Goal: Transaction & Acquisition: Purchase product/service

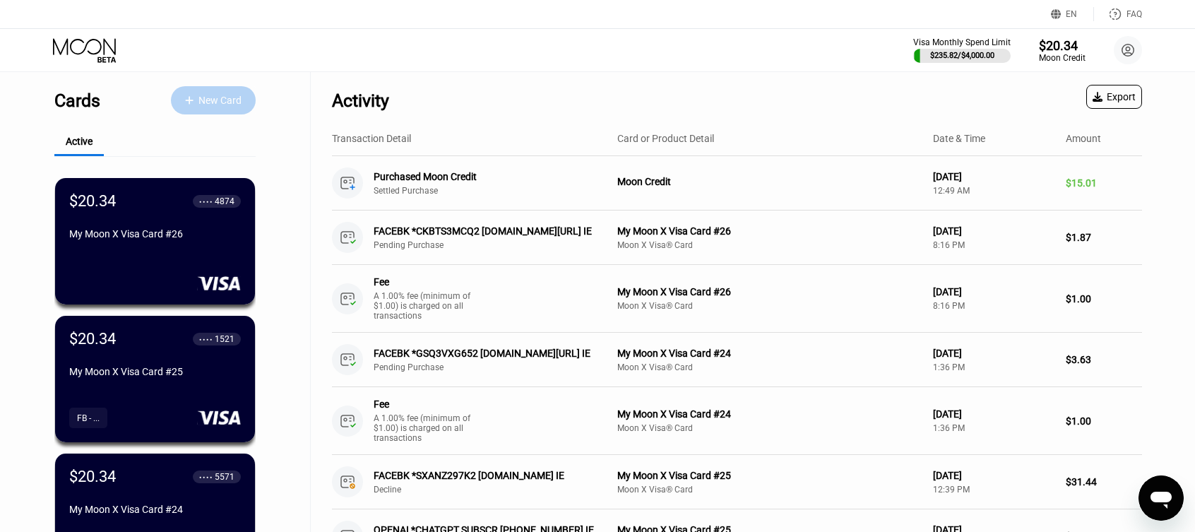
click at [194, 104] on div at bounding box center [196, 101] width 4 height 12
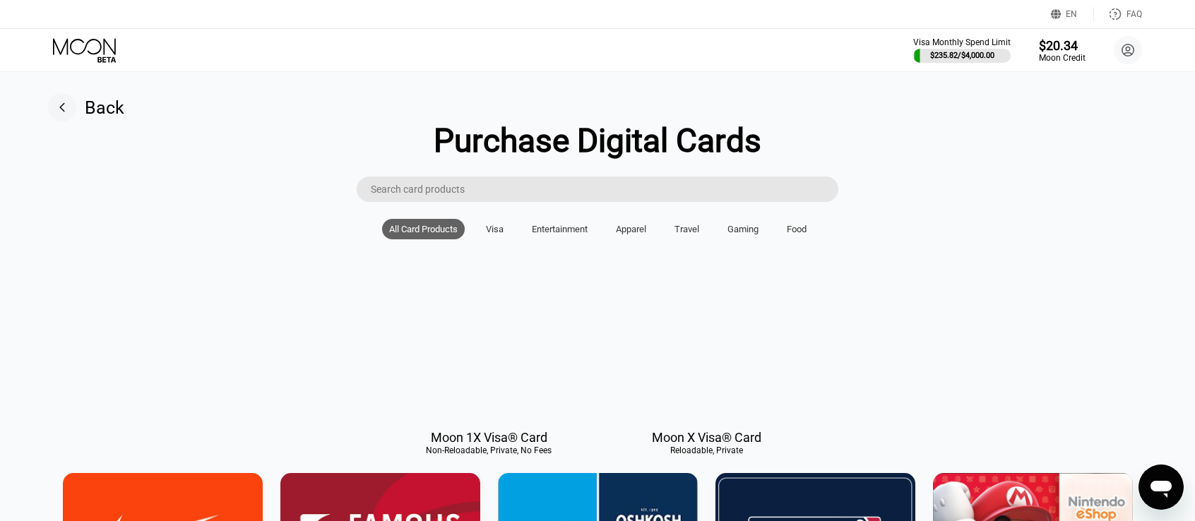
click at [489, 234] on div "Visa" at bounding box center [495, 229] width 18 height 11
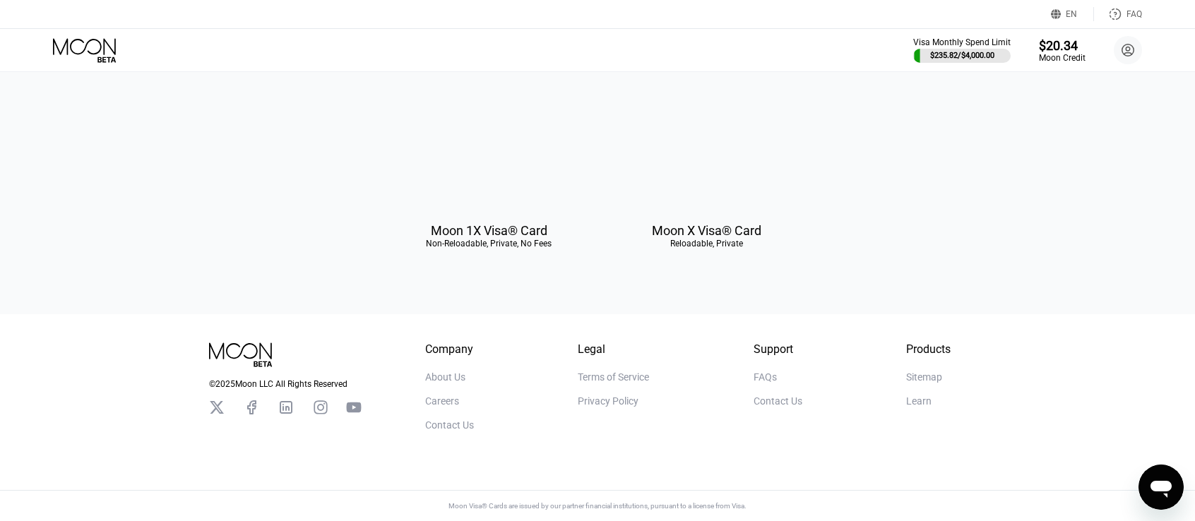
scroll to position [141, 0]
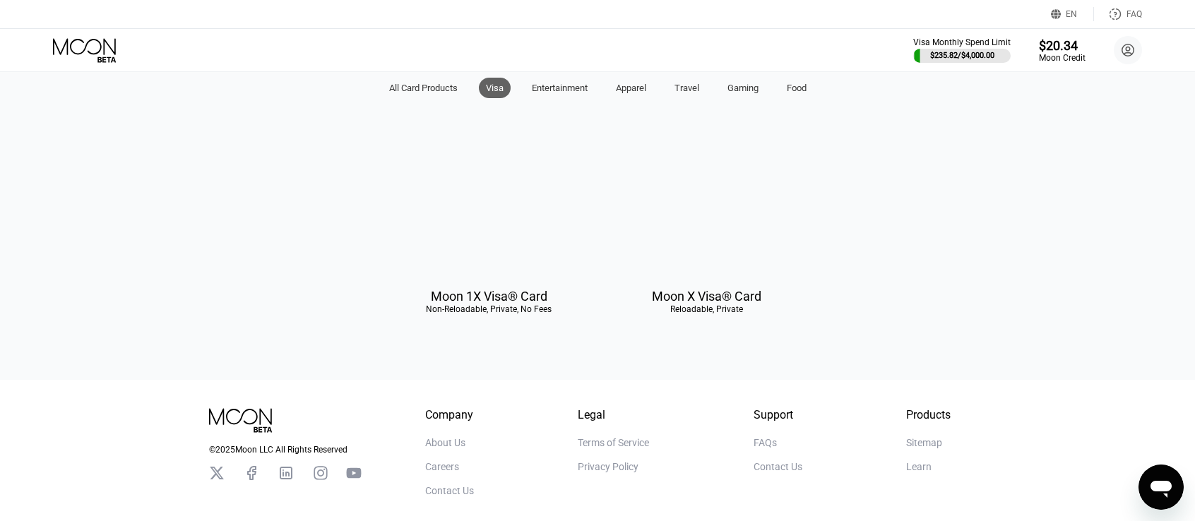
click at [710, 245] on div at bounding box center [706, 214] width 200 height 126
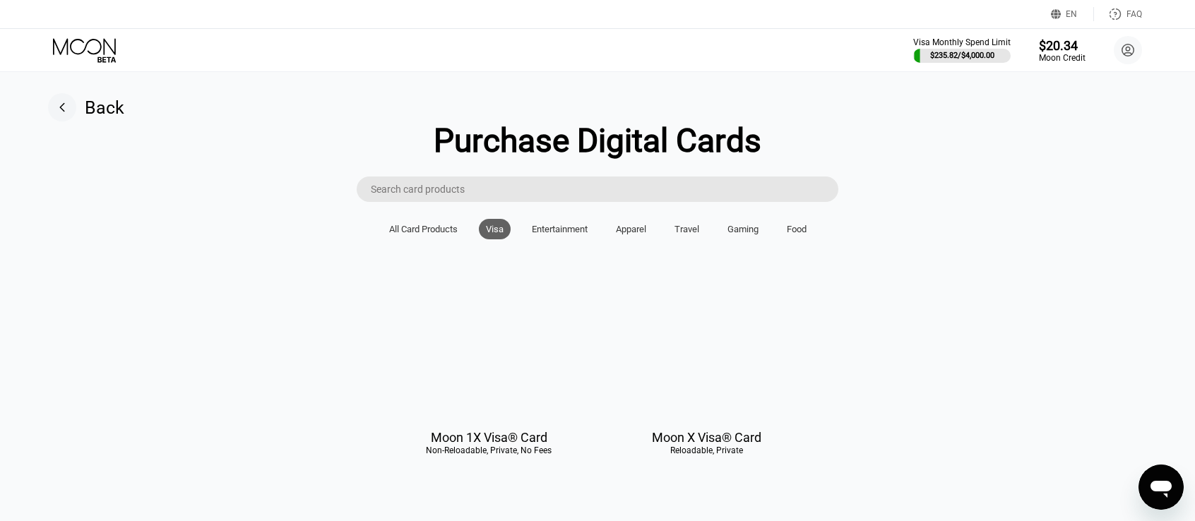
click at [1126, 56] on circle at bounding box center [1127, 50] width 28 height 28
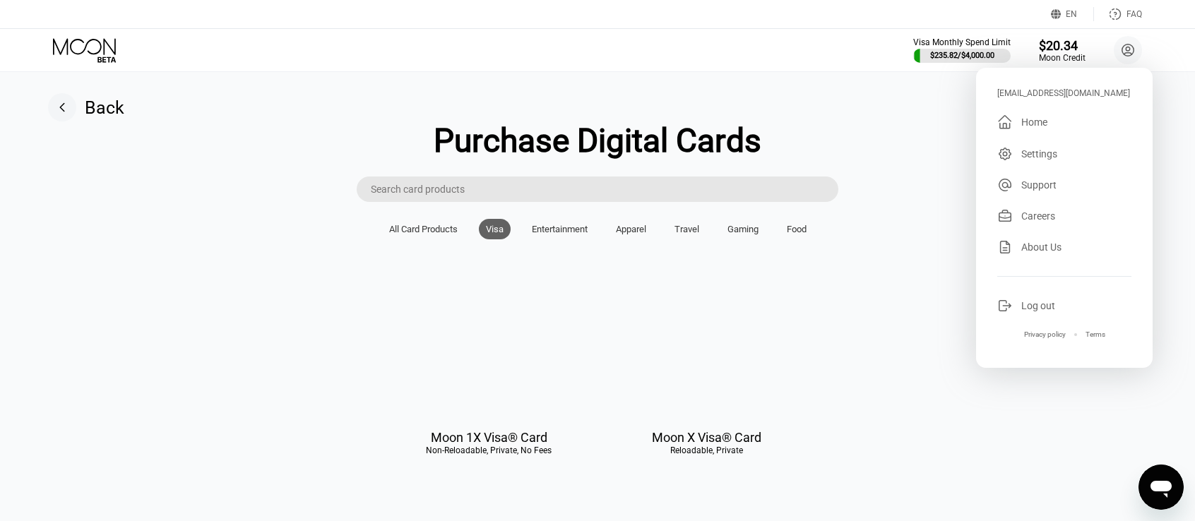
click at [1041, 155] on div "Settings" at bounding box center [1039, 153] width 36 height 11
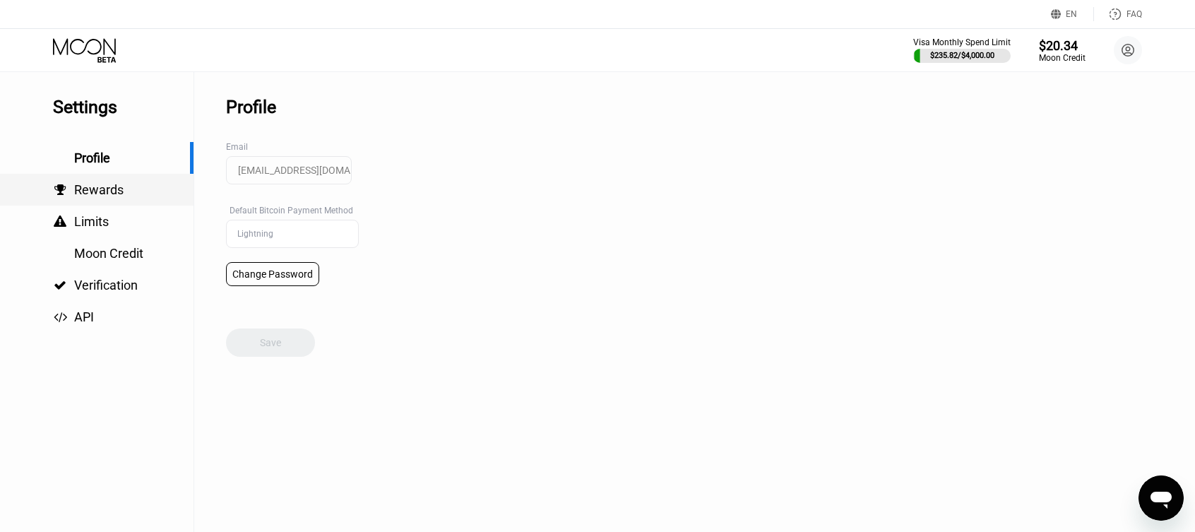
click at [109, 202] on div " Rewards" at bounding box center [96, 190] width 193 height 32
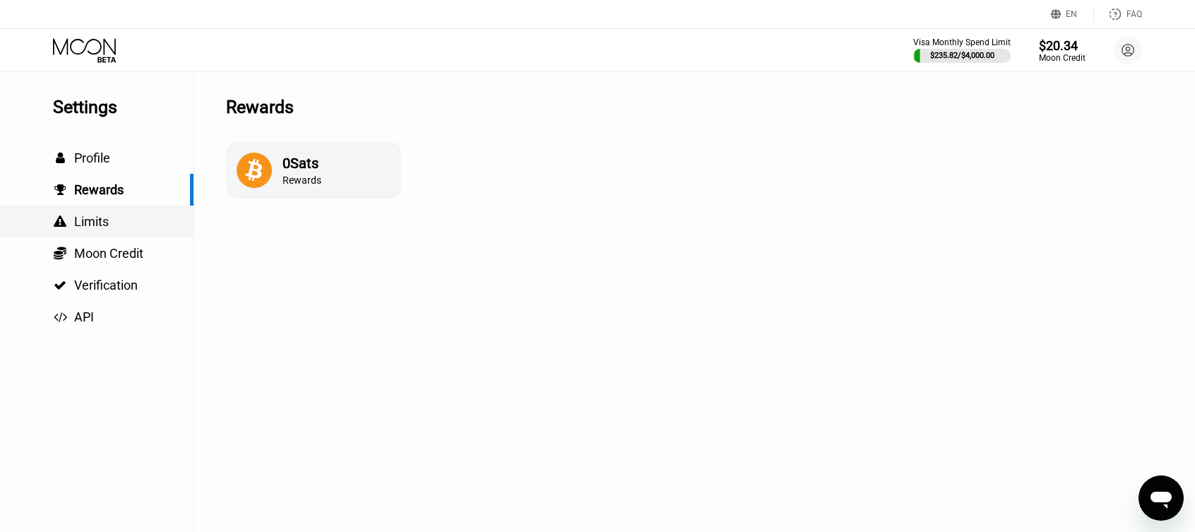
click at [85, 229] on span "Limits" at bounding box center [91, 221] width 35 height 15
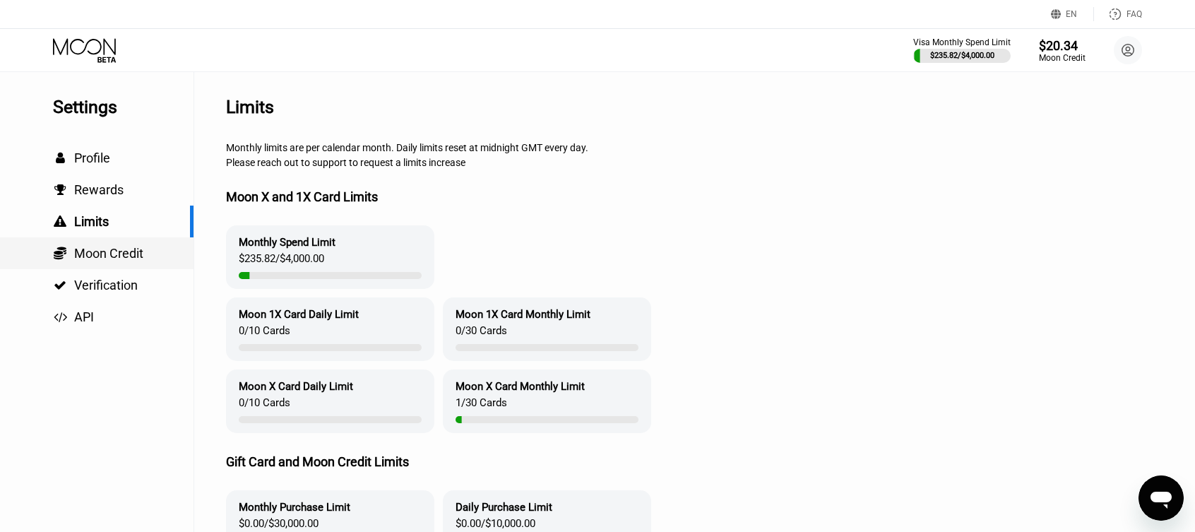
click at [100, 251] on span "Moon Credit" at bounding box center [108, 253] width 69 height 15
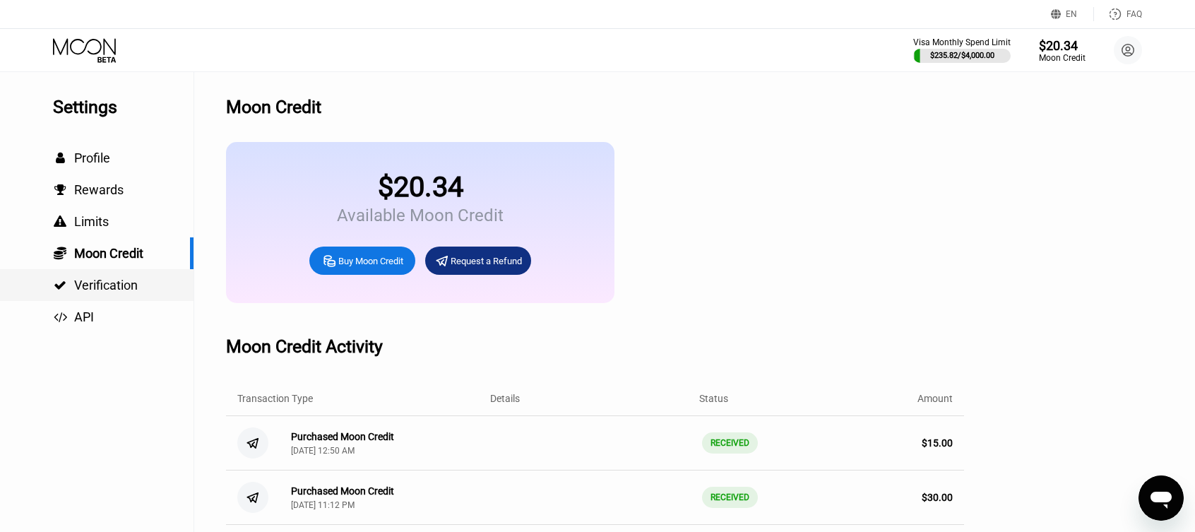
click at [109, 299] on div " Verification" at bounding box center [96, 285] width 193 height 32
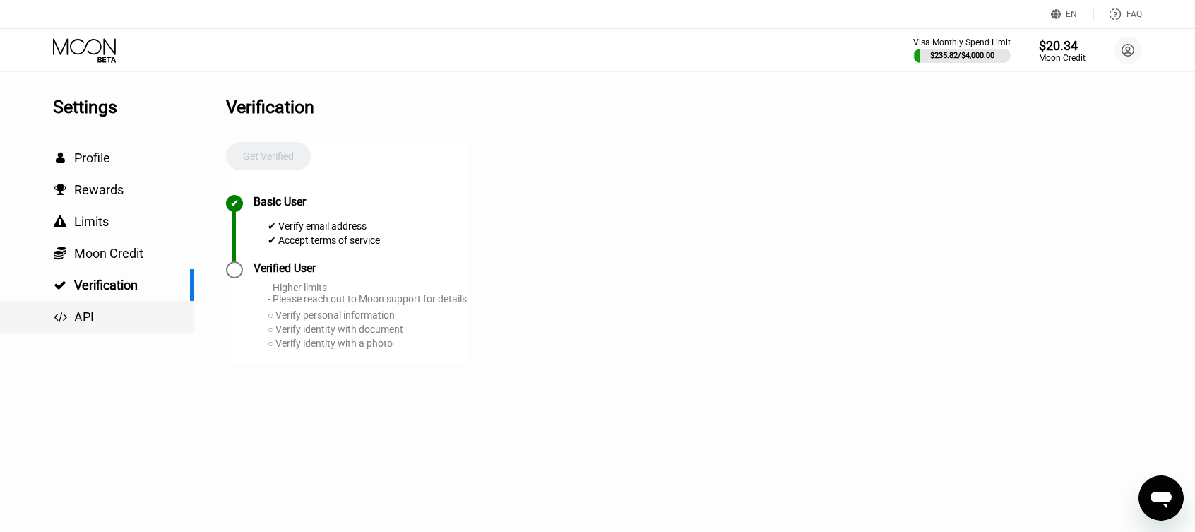
click at [92, 324] on span "API" at bounding box center [84, 316] width 20 height 15
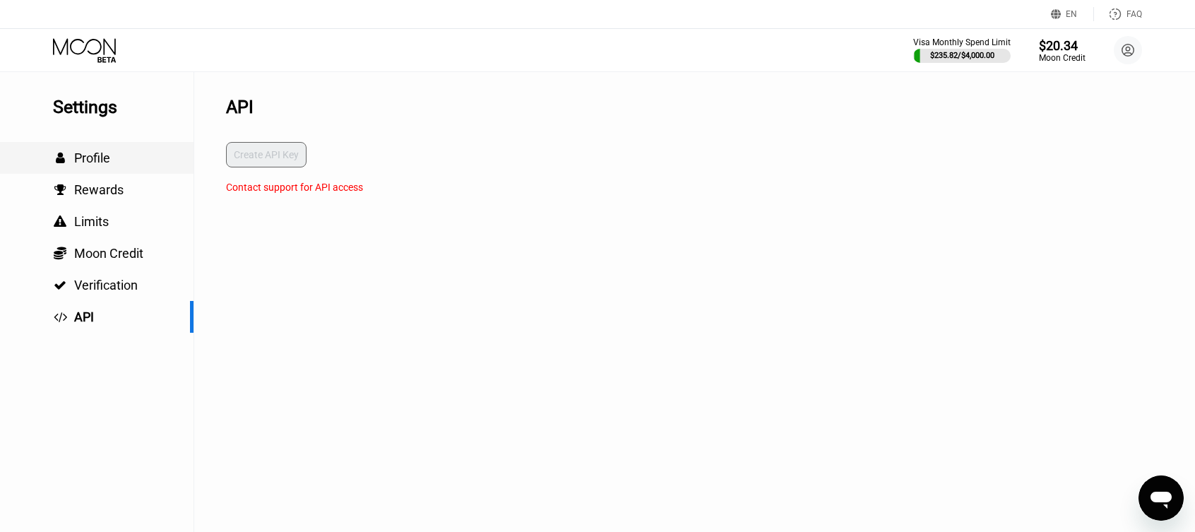
click at [95, 165] on span "Profile" at bounding box center [92, 157] width 36 height 15
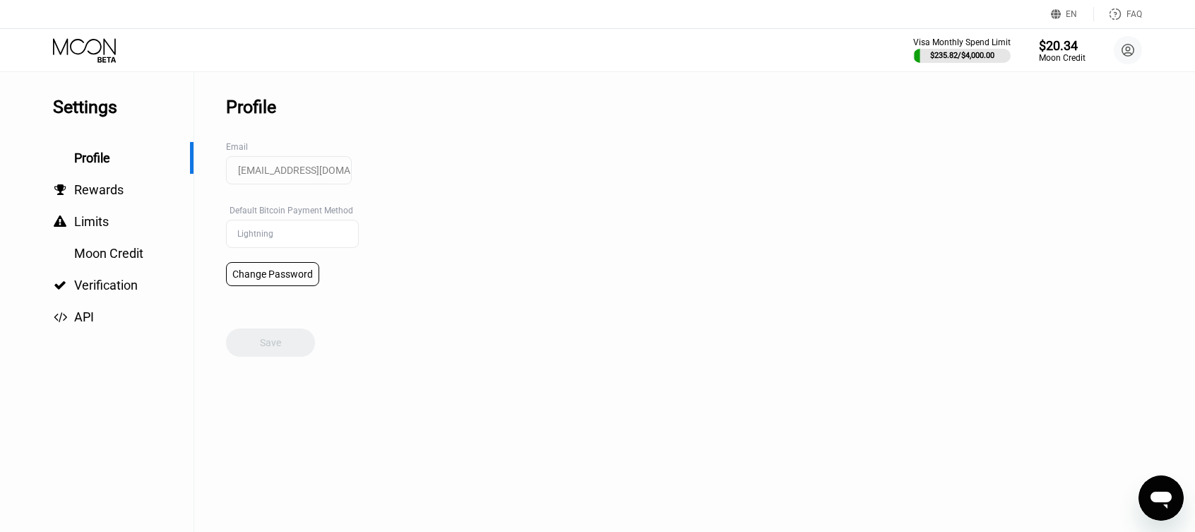
click at [95, 42] on icon at bounding box center [86, 50] width 66 height 25
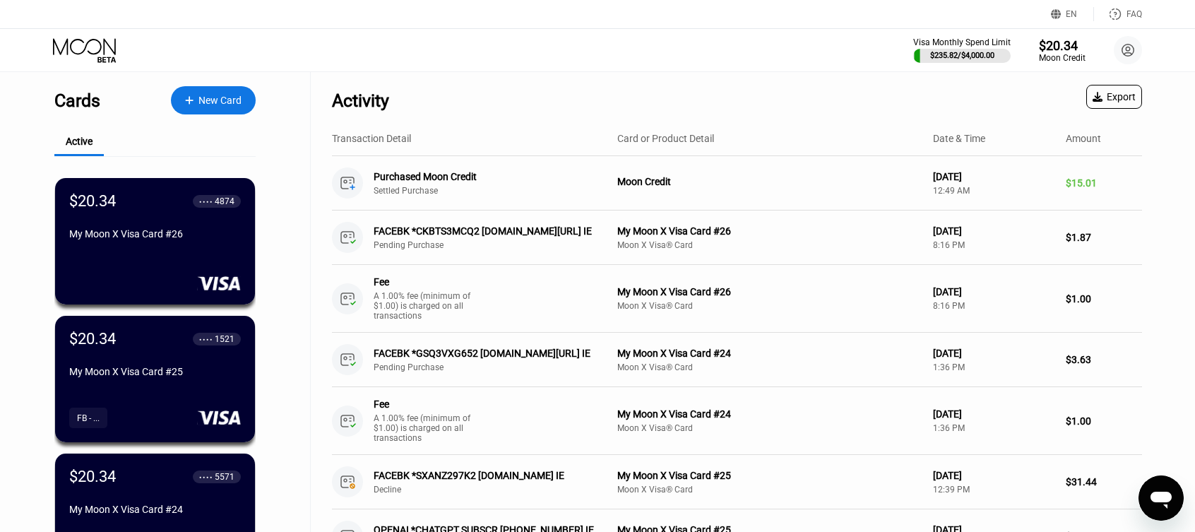
click at [194, 100] on div at bounding box center [196, 101] width 4 height 12
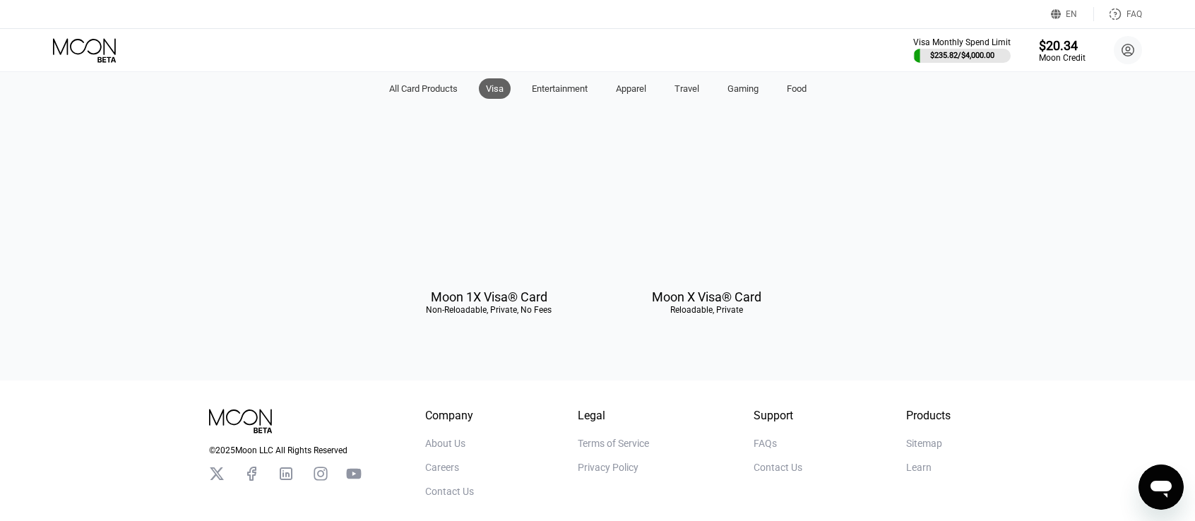
scroll to position [141, 0]
click at [507, 304] on div "Moon 1X Visa® Card" at bounding box center [489, 296] width 116 height 15
click at [508, 237] on div at bounding box center [489, 214] width 200 height 126
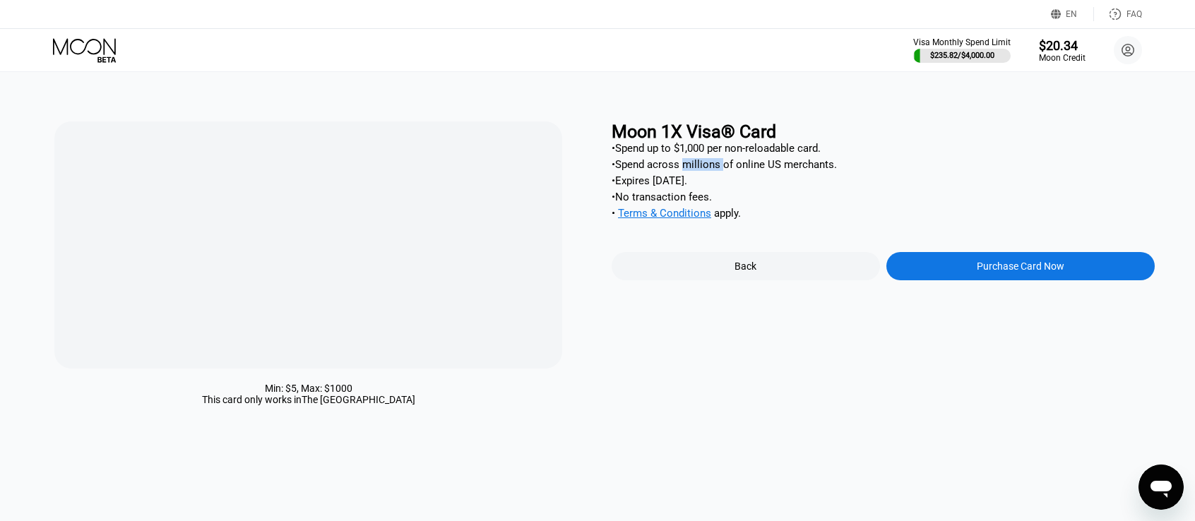
click at [731, 167] on div "• Spend across millions of online US merchants." at bounding box center [882, 164] width 543 height 13
click at [794, 171] on div "• Spend across millions of online US merchants." at bounding box center [882, 164] width 543 height 13
drag, startPoint x: 836, startPoint y: 169, endPoint x: 628, endPoint y: 172, distance: 207.6
click at [628, 171] on div "• Spend across millions of online US merchants." at bounding box center [882, 164] width 543 height 13
click at [777, 201] on div "• No transaction fees." at bounding box center [882, 197] width 543 height 13
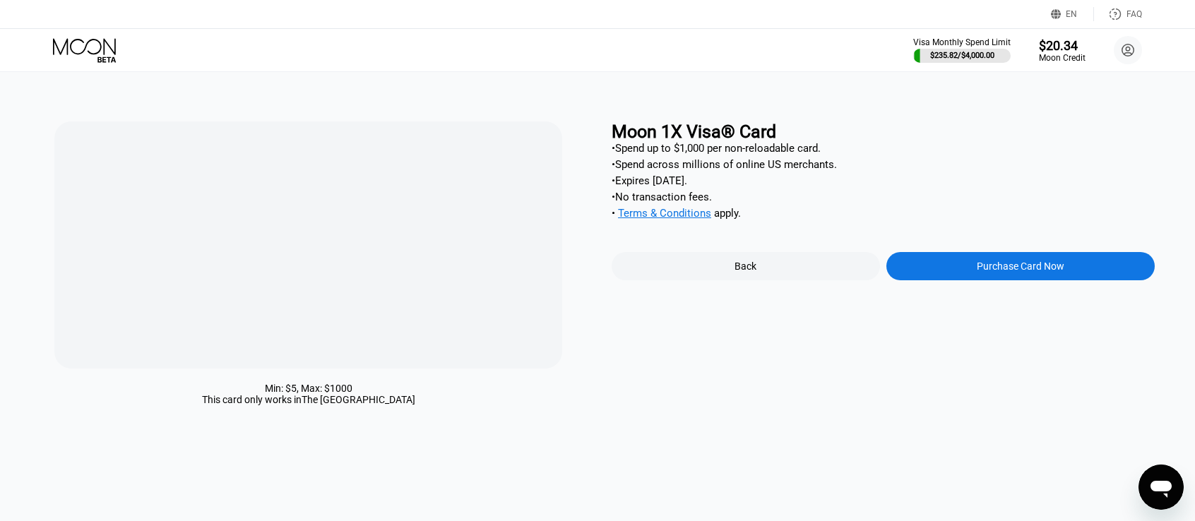
click at [812, 153] on div "• Spend up to $1,000 per non-reloadable card." at bounding box center [882, 148] width 543 height 13
copy div "• Spend up to $1,000 per non-reloadable card."
click at [873, 155] on div "• Spend up to $1,000 per non-reloadable card." at bounding box center [882, 148] width 543 height 13
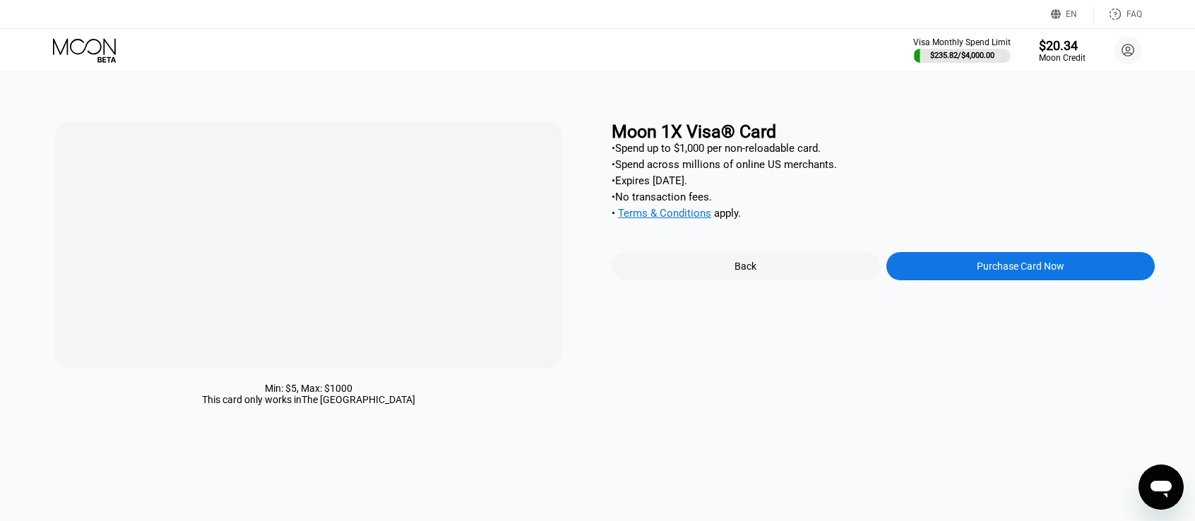
click at [750, 155] on div "• Spend up to $1,000 per non-reloadable card." at bounding box center [882, 148] width 543 height 13
click at [756, 276] on div "Back" at bounding box center [745, 266] width 268 height 28
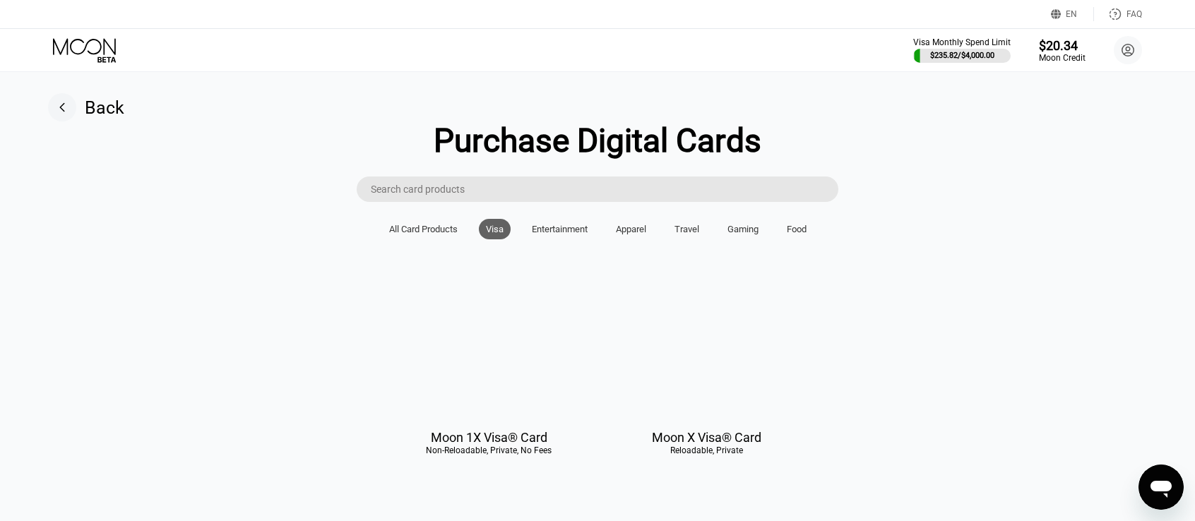
click at [696, 363] on div at bounding box center [706, 355] width 200 height 126
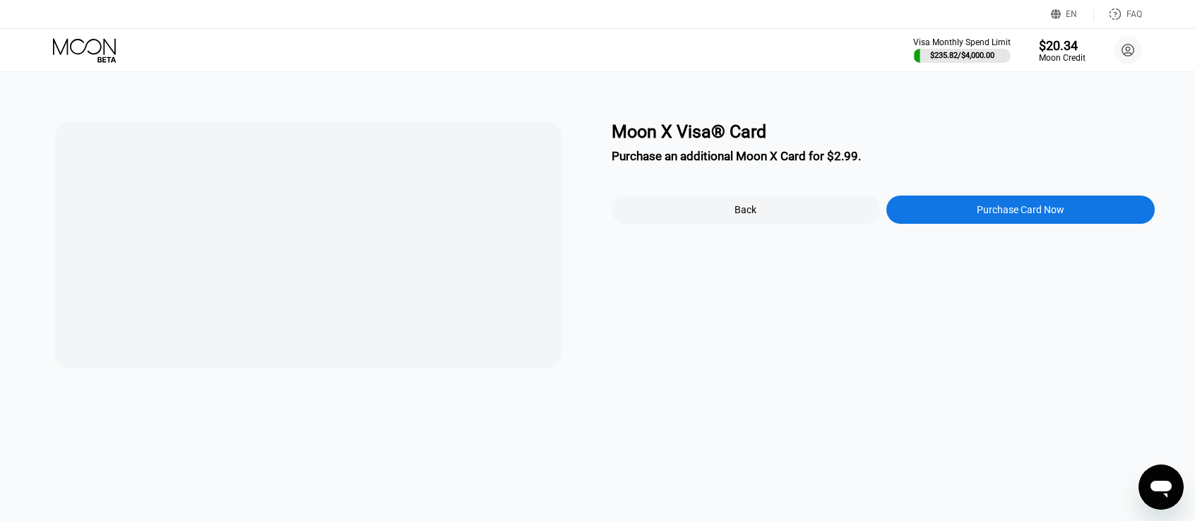
click at [955, 210] on div "Purchase Card Now" at bounding box center [1020, 210] width 268 height 28
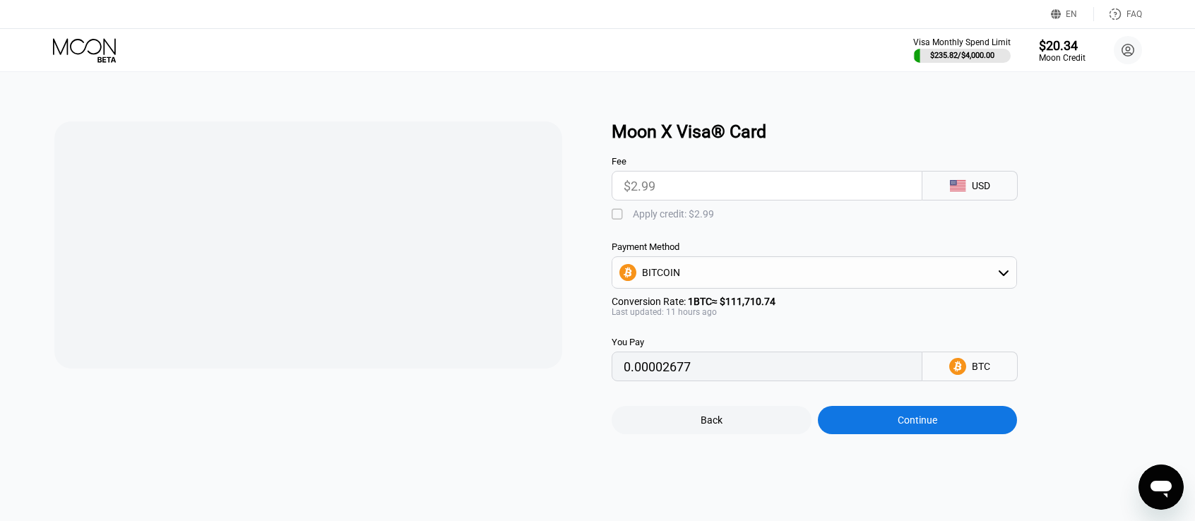
type input "0.00002687"
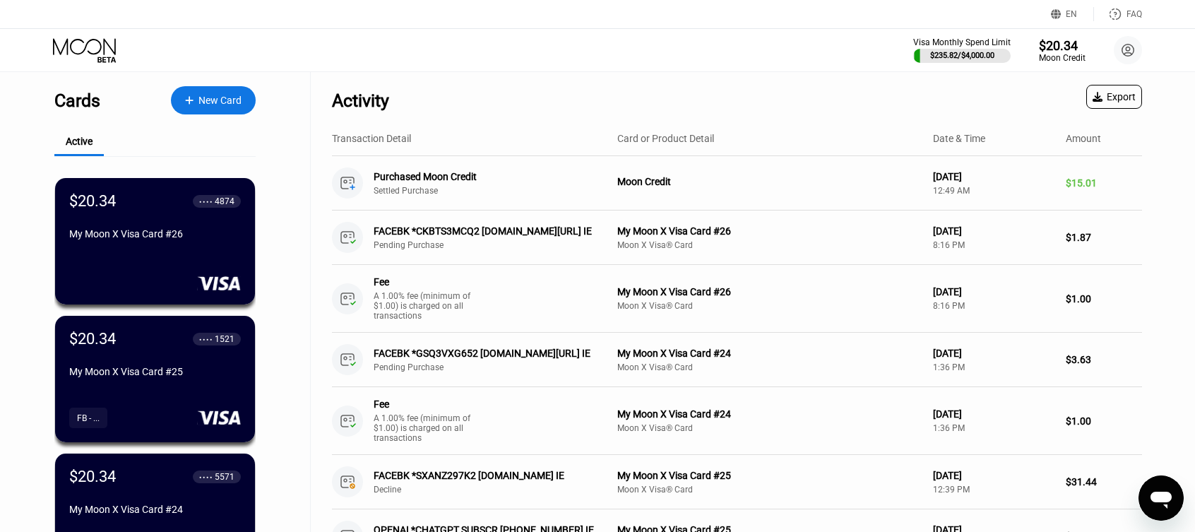
click at [83, 52] on icon at bounding box center [86, 50] width 66 height 25
click at [203, 101] on div "New Card" at bounding box center [219, 101] width 43 height 12
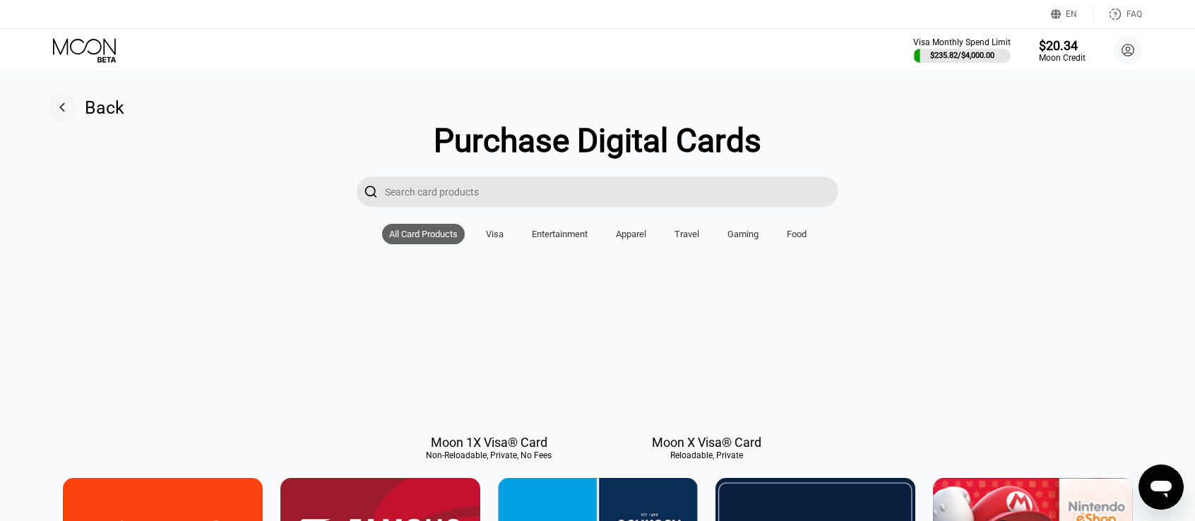
click at [486, 239] on div "Visa" at bounding box center [495, 234] width 18 height 11
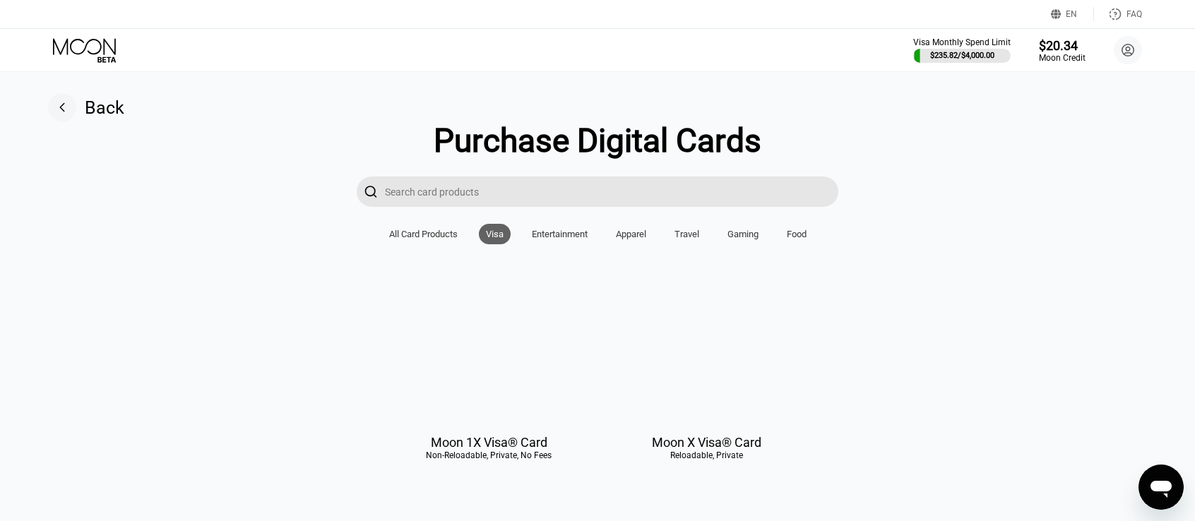
click at [568, 239] on div "Entertainment" at bounding box center [560, 234] width 56 height 11
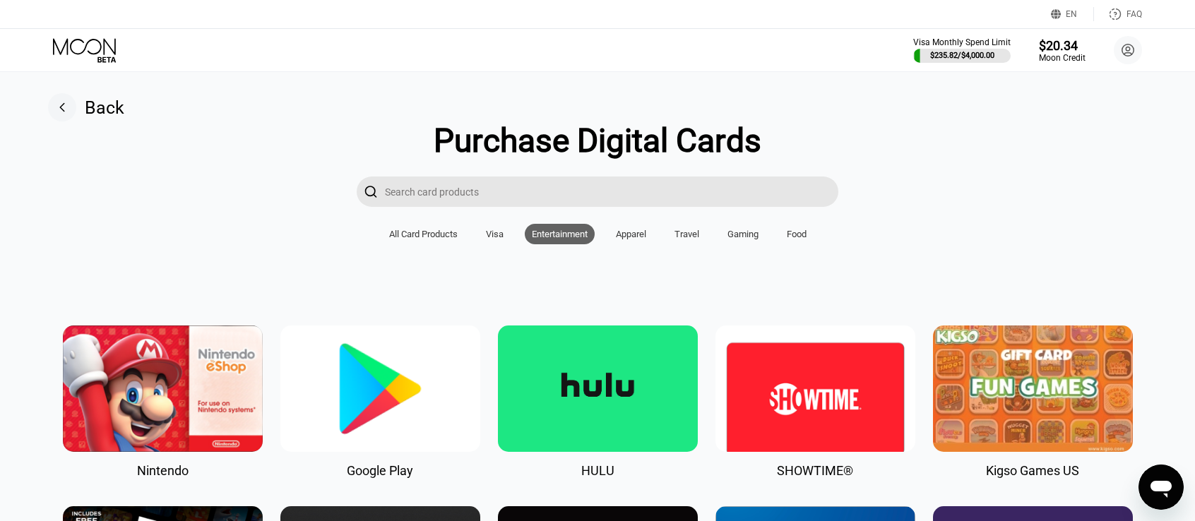
click at [638, 237] on div "Apparel" at bounding box center [631, 234] width 30 height 11
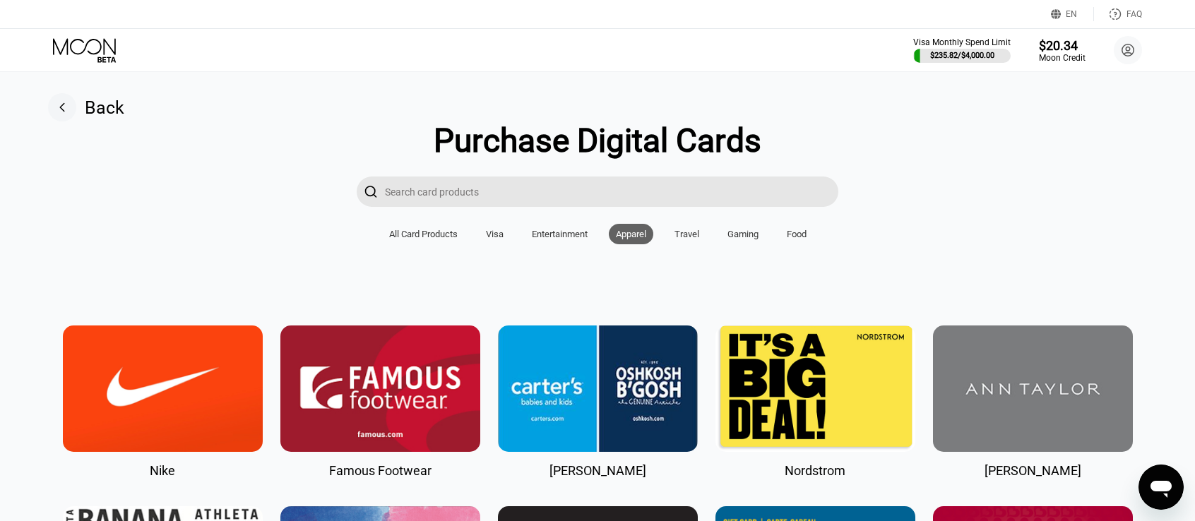
drag, startPoint x: 698, startPoint y: 244, endPoint x: 723, endPoint y: 243, distance: 25.4
click at [698, 239] on div "Travel" at bounding box center [686, 234] width 25 height 11
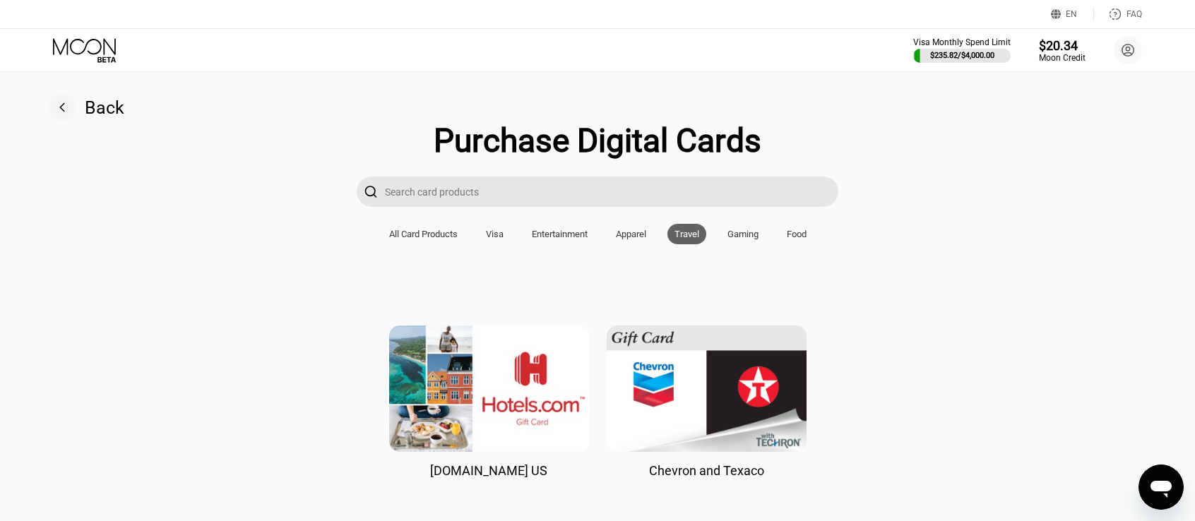
drag, startPoint x: 740, startPoint y: 241, endPoint x: 789, endPoint y: 244, distance: 49.5
click at [741, 239] on div "Gaming" at bounding box center [742, 234] width 31 height 11
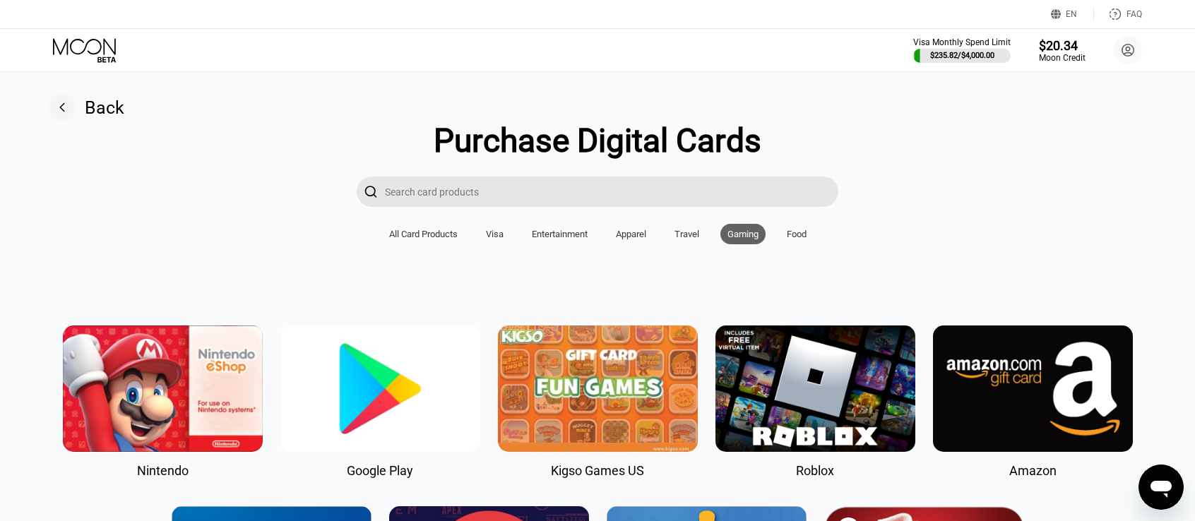
click at [806, 239] on div "Food" at bounding box center [797, 234] width 20 height 11
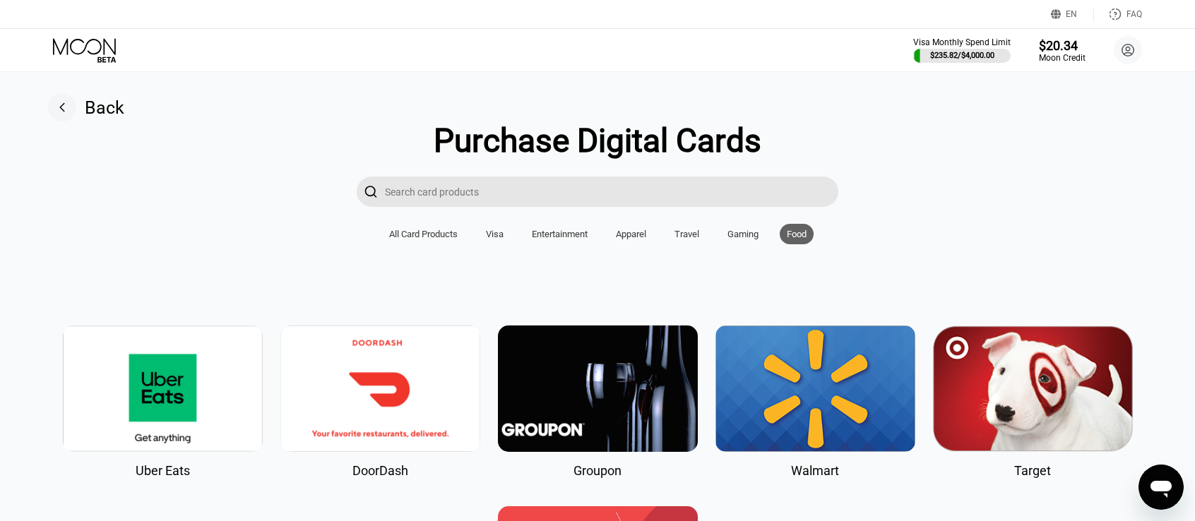
click at [421, 239] on div "All Card Products" at bounding box center [423, 234] width 68 height 11
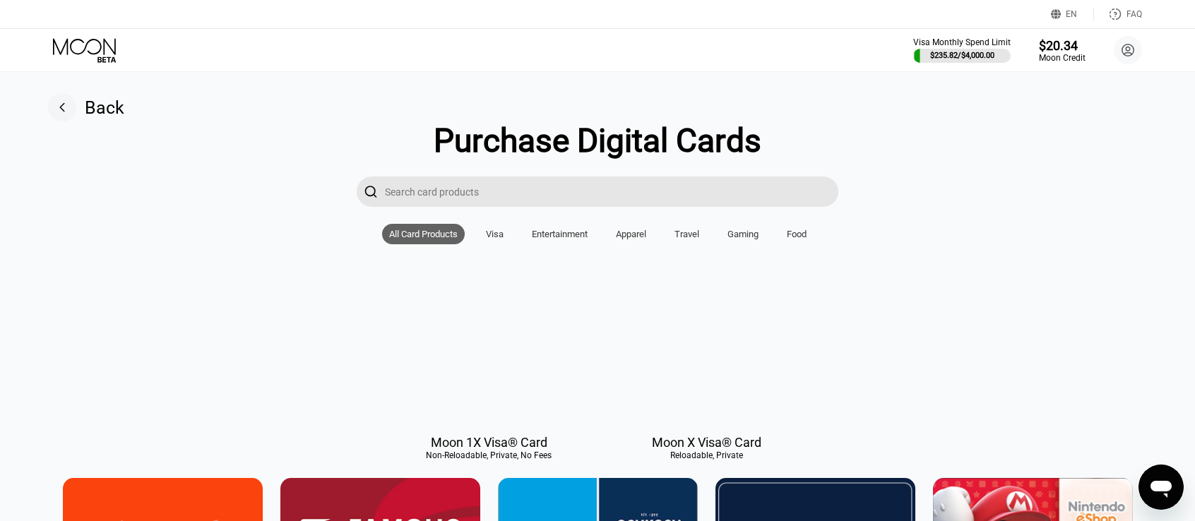
click at [498, 239] on div "Visa" at bounding box center [495, 234] width 18 height 11
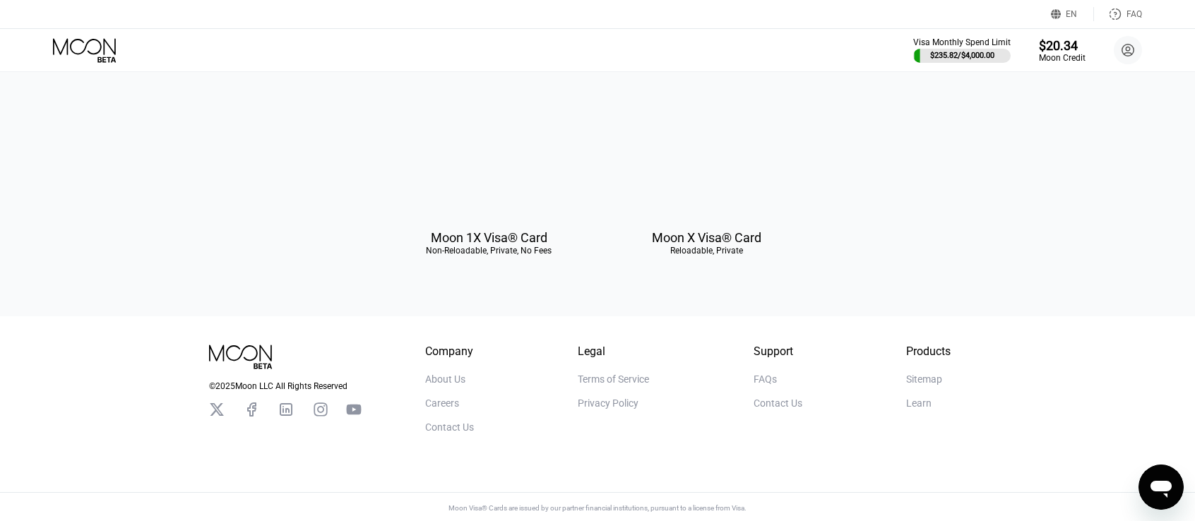
scroll to position [218, 0]
click at [453, 371] on div "About Us" at bounding box center [445, 376] width 40 height 11
click at [970, 48] on div "$235.82 / $4,000.00" at bounding box center [962, 55] width 100 height 16
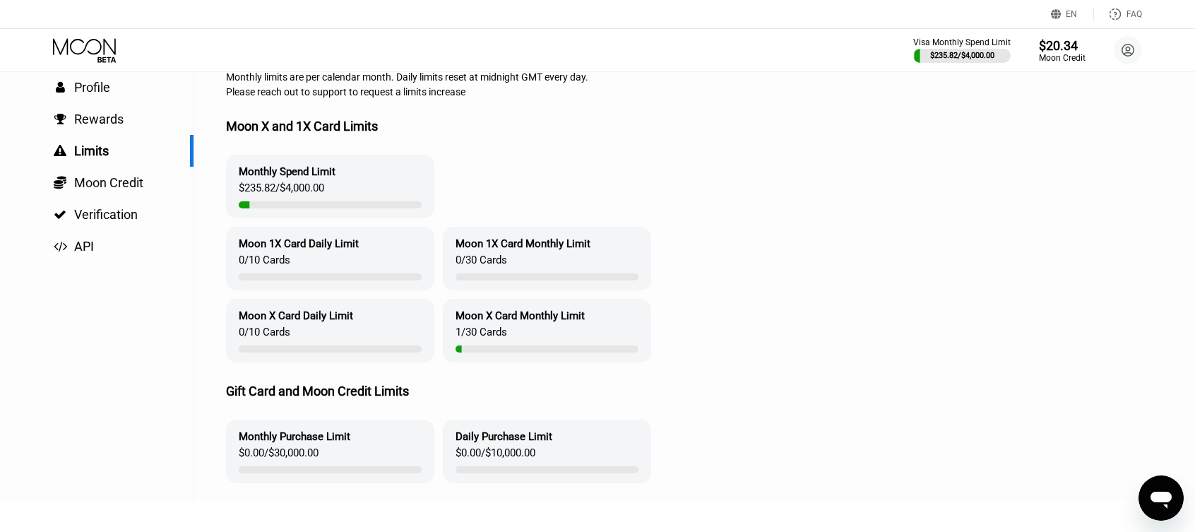
scroll to position [141, 0]
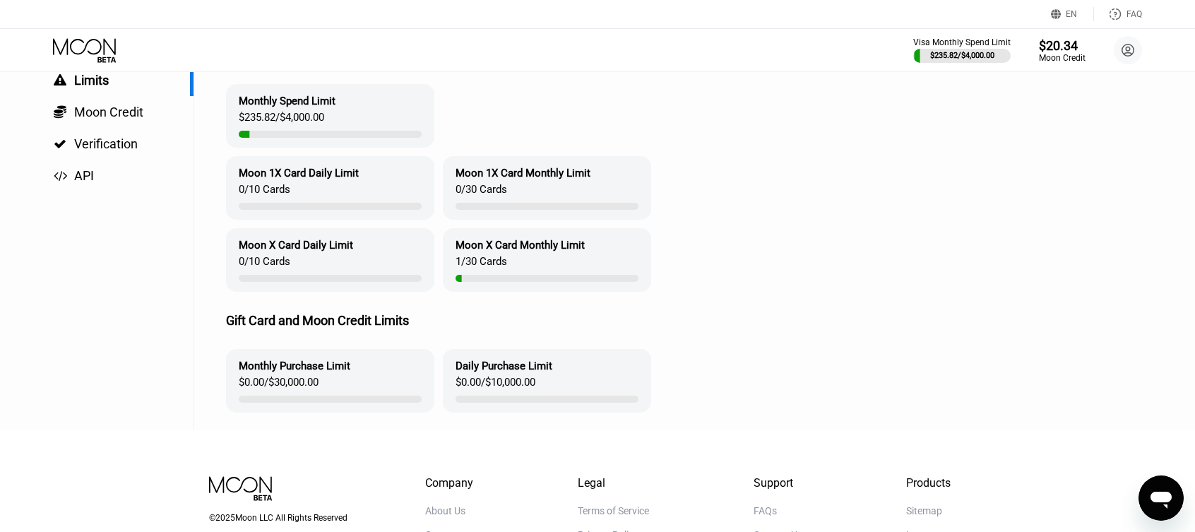
click at [285, 192] on div "0 / 10 Cards" at bounding box center [265, 193] width 52 height 20
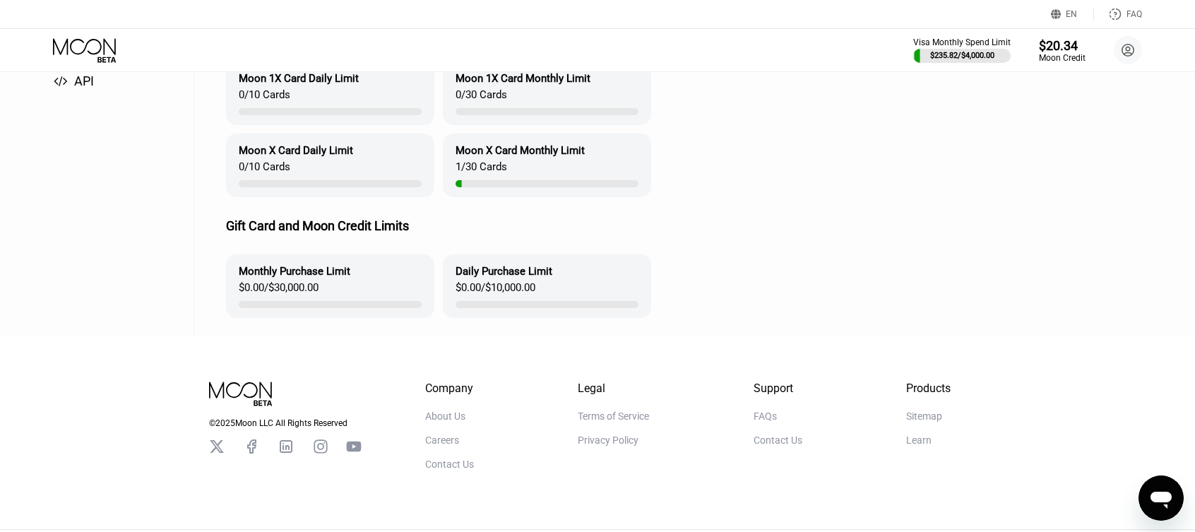
scroll to position [282, 0]
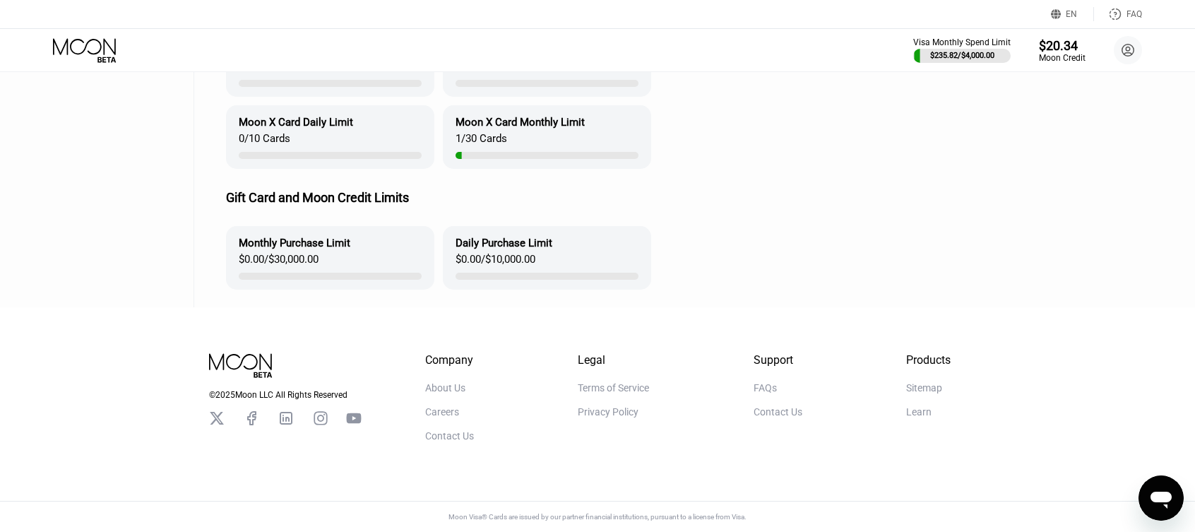
click at [482, 257] on div "$0.00 / $10,000.00" at bounding box center [495, 263] width 80 height 20
click at [929, 384] on div "Sitemap" at bounding box center [924, 387] width 36 height 11
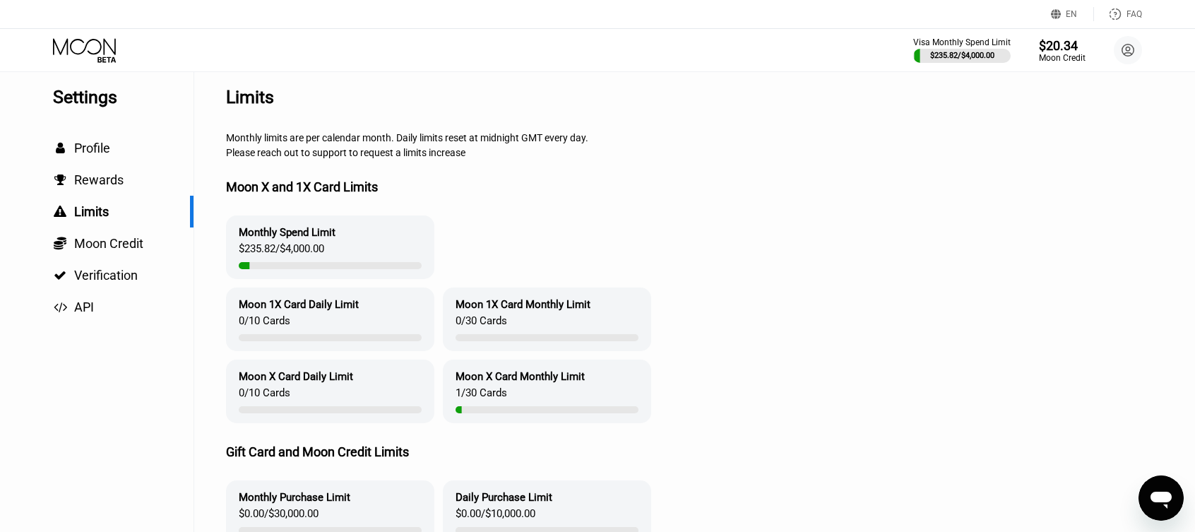
scroll to position [0, 0]
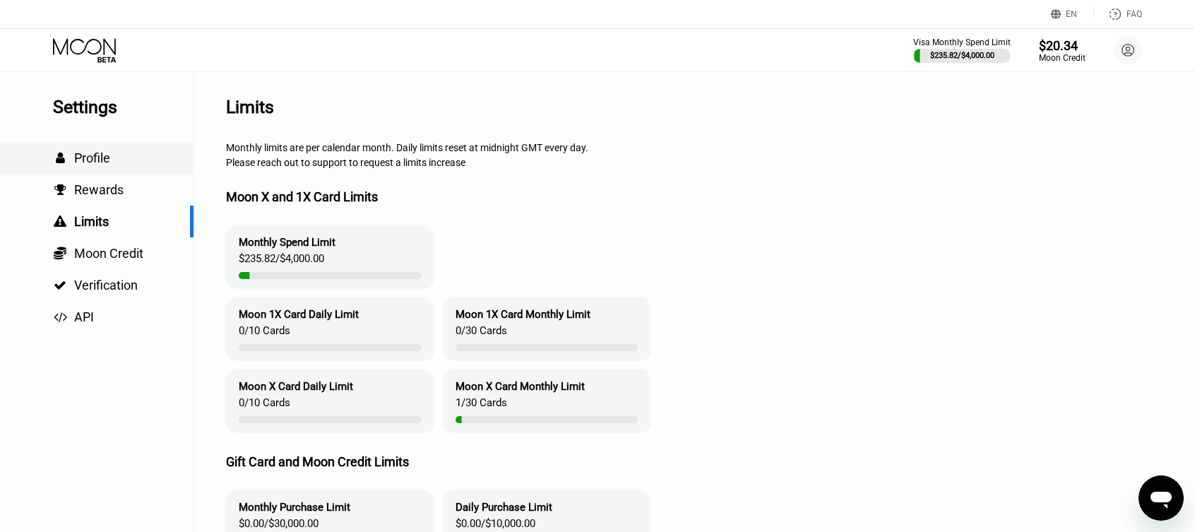
click at [89, 162] on span "Profile" at bounding box center [92, 157] width 36 height 15
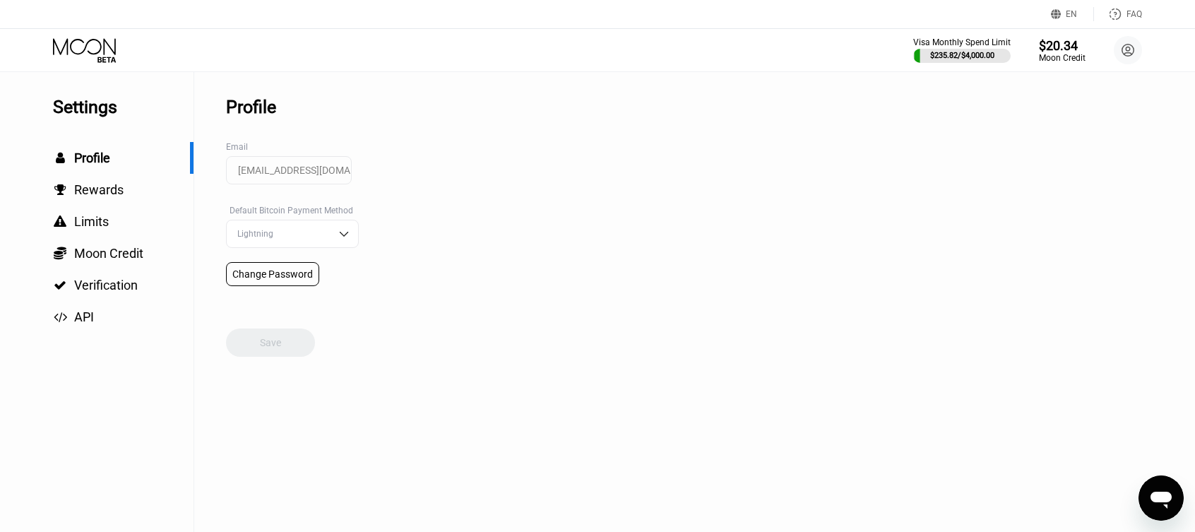
click at [285, 239] on div "Lightning" at bounding box center [282, 234] width 96 height 10
click at [530, 204] on div "Settings  Profile  Rewards  Limits  Moon Credit  Verification  API Profil…" at bounding box center [597, 302] width 1195 height 460
click at [429, 224] on div "Settings  Profile  Rewards  Limits  Moon Credit  Verification  API Profil…" at bounding box center [597, 302] width 1195 height 460
click at [306, 247] on div "Lightning" at bounding box center [292, 234] width 133 height 28
click at [309, 237] on div "Lightning" at bounding box center [282, 234] width 96 height 10
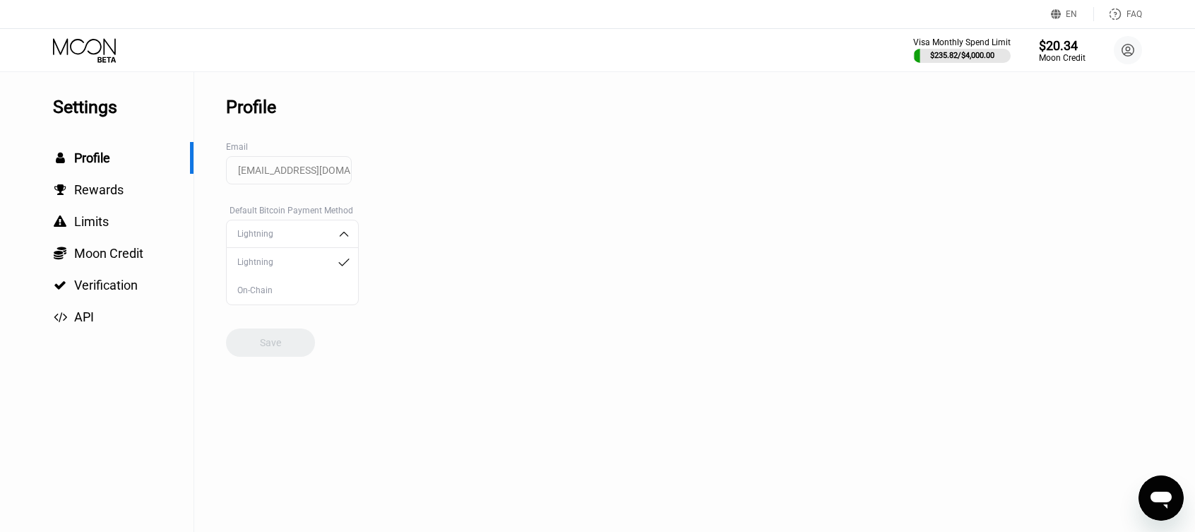
click at [263, 295] on div "On-Chain" at bounding box center [292, 290] width 117 height 10
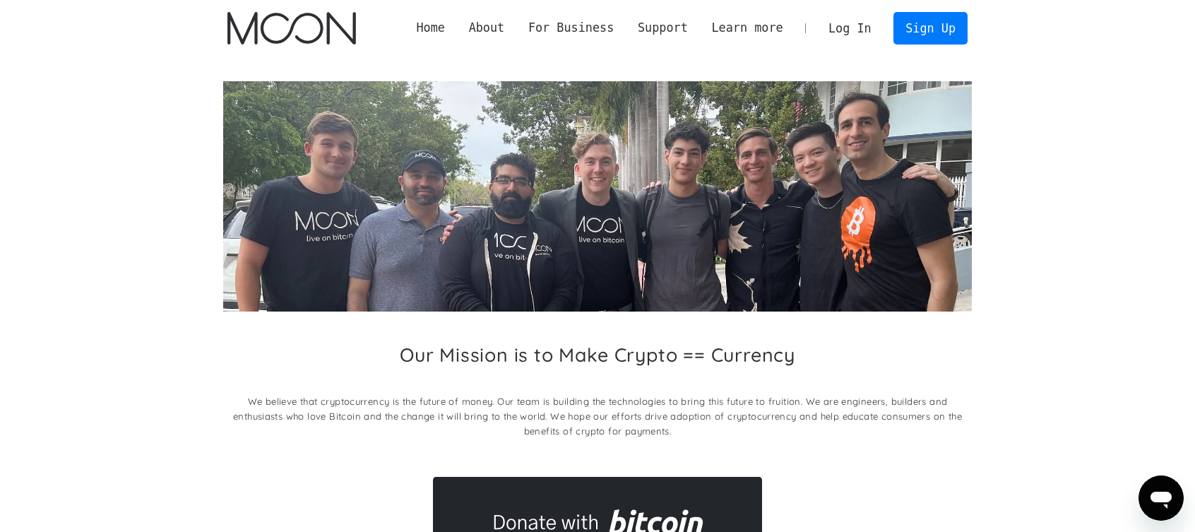
click at [607, 424] on p "We believe that cryptocurrency is the future of money. Our team is building the…" at bounding box center [597, 416] width 749 height 44
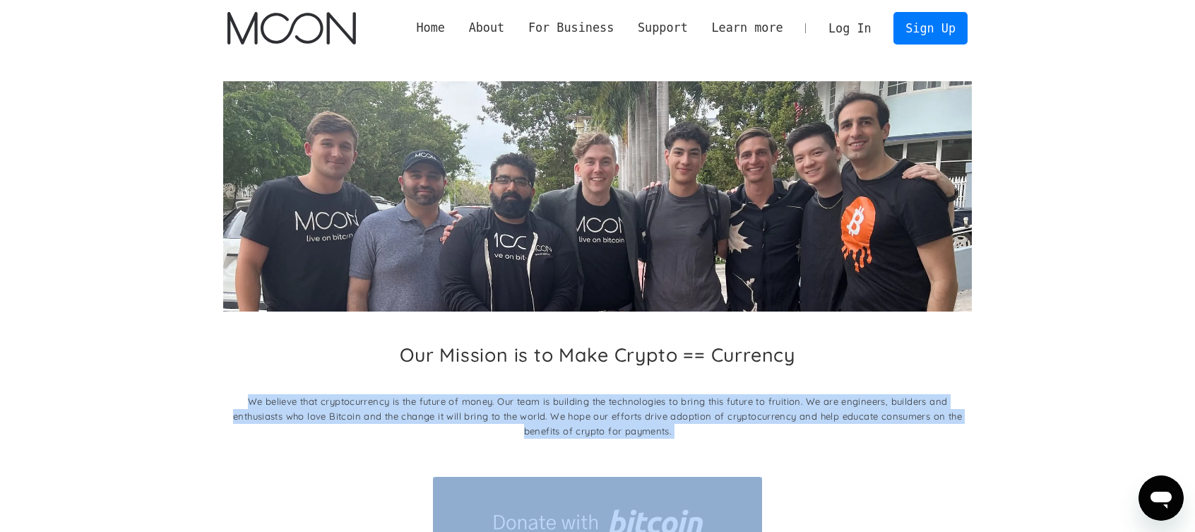
click at [607, 424] on p "We believe that cryptocurrency is the future of money. Our team is building the…" at bounding box center [597, 416] width 749 height 44
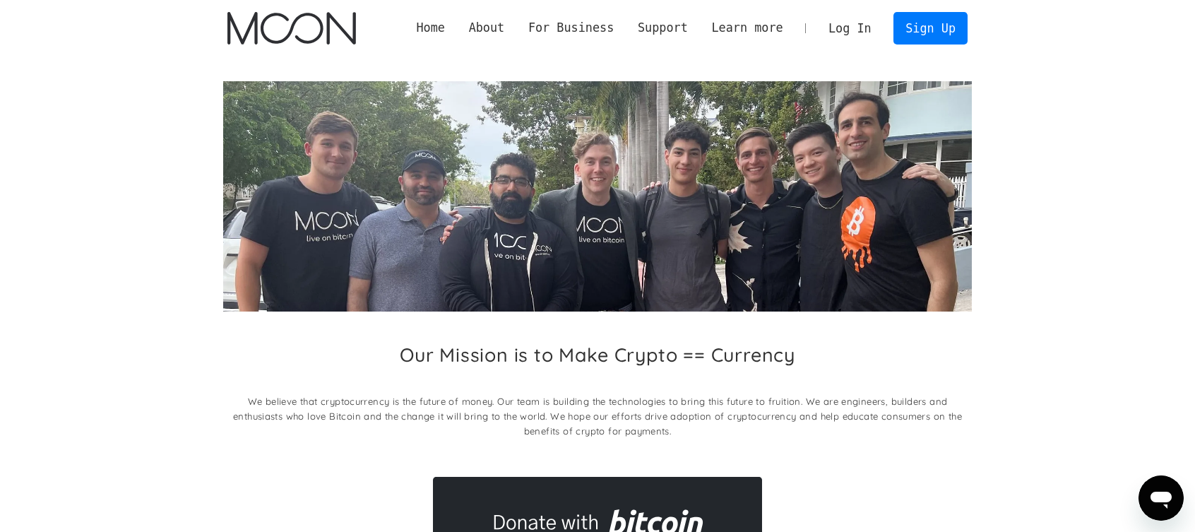
drag, startPoint x: 1117, startPoint y: 251, endPoint x: 1022, endPoint y: 191, distance: 112.0
click at [1117, 250] on section "Our Mission is to Make Crypto == Currency We believe that cryptocurrency is the…" at bounding box center [597, 324] width 1195 height 537
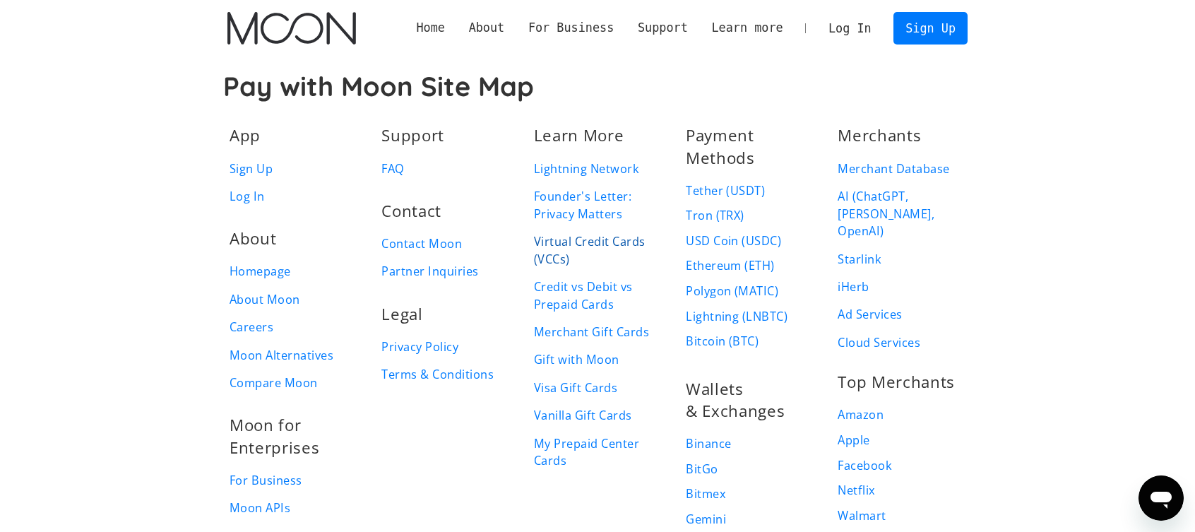
click at [596, 241] on link "Virtual Credit Cards (VCCs)" at bounding box center [598, 250] width 128 height 35
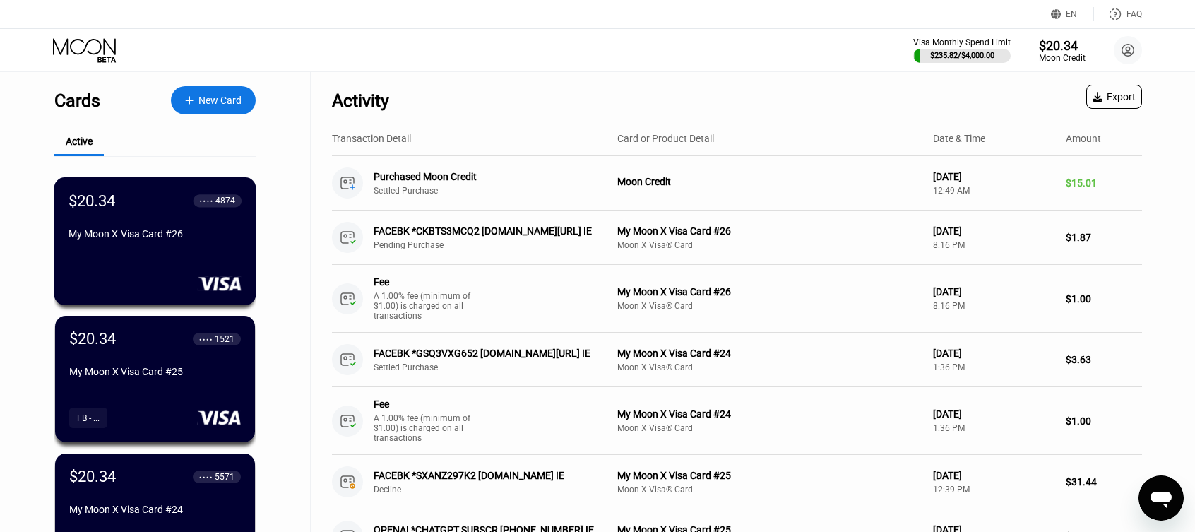
click at [229, 239] on div "My Moon X Visa Card #26" at bounding box center [154, 233] width 173 height 11
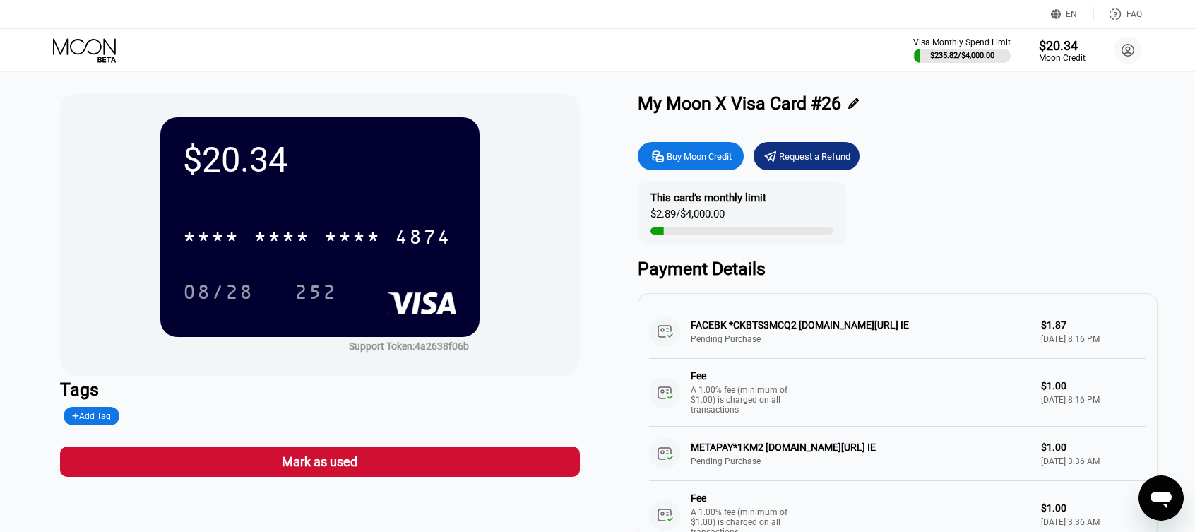
scroll to position [266, 0]
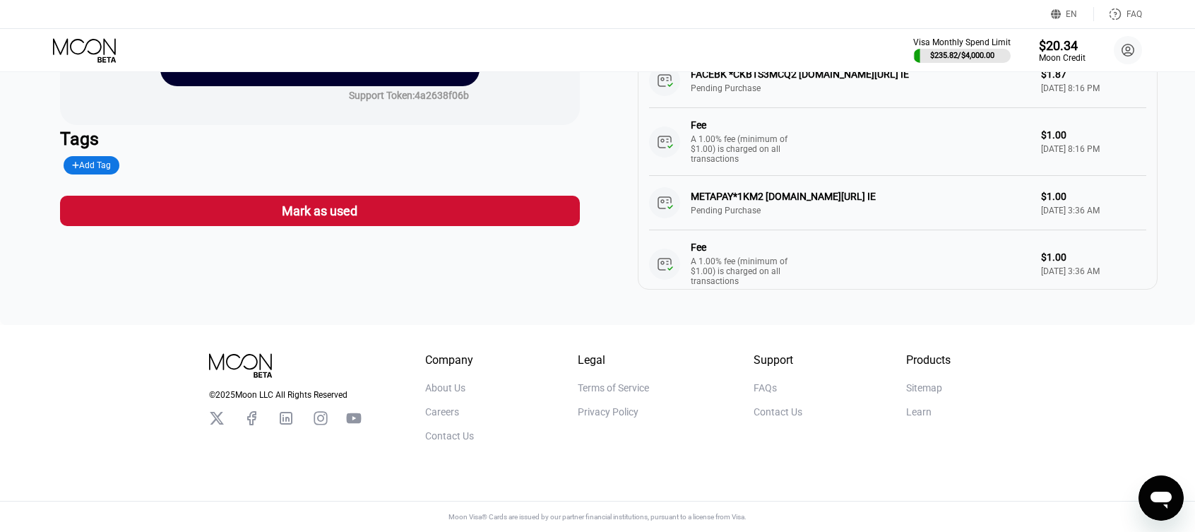
click at [923, 406] on div "Learn" at bounding box center [918, 411] width 25 height 11
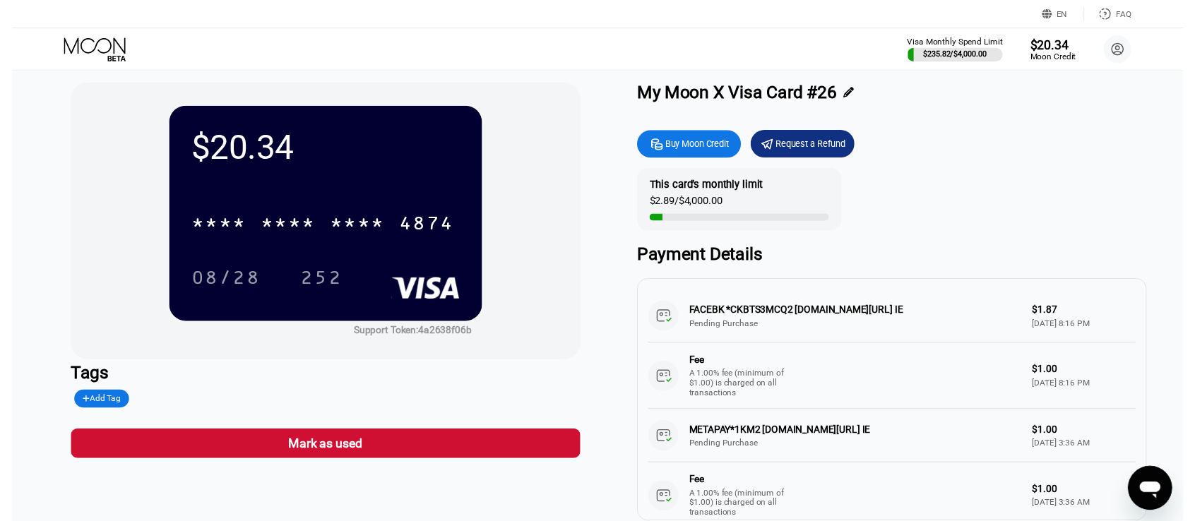
scroll to position [0, 0]
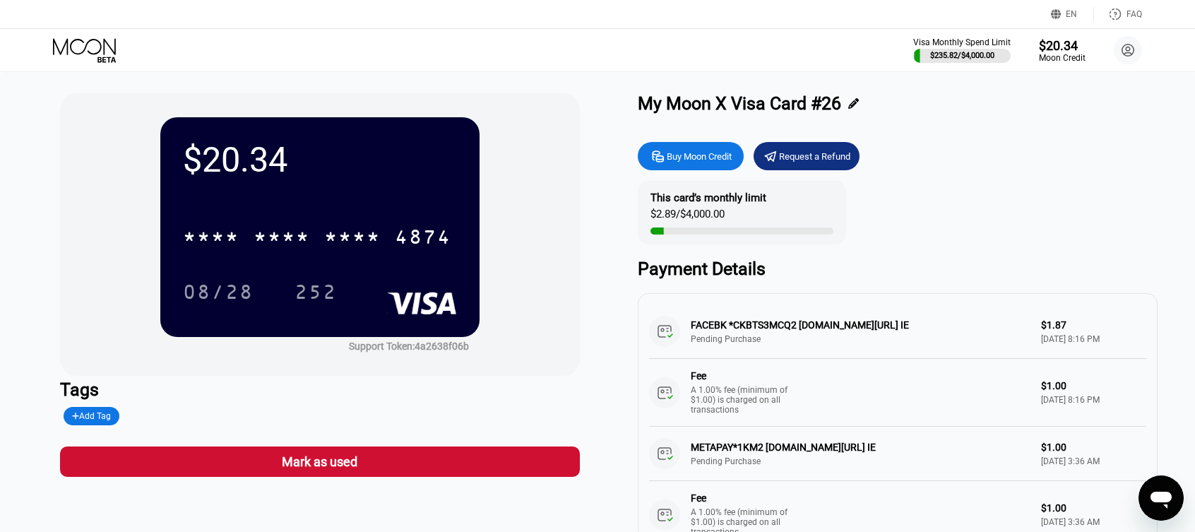
click at [85, 54] on icon at bounding box center [86, 50] width 66 height 25
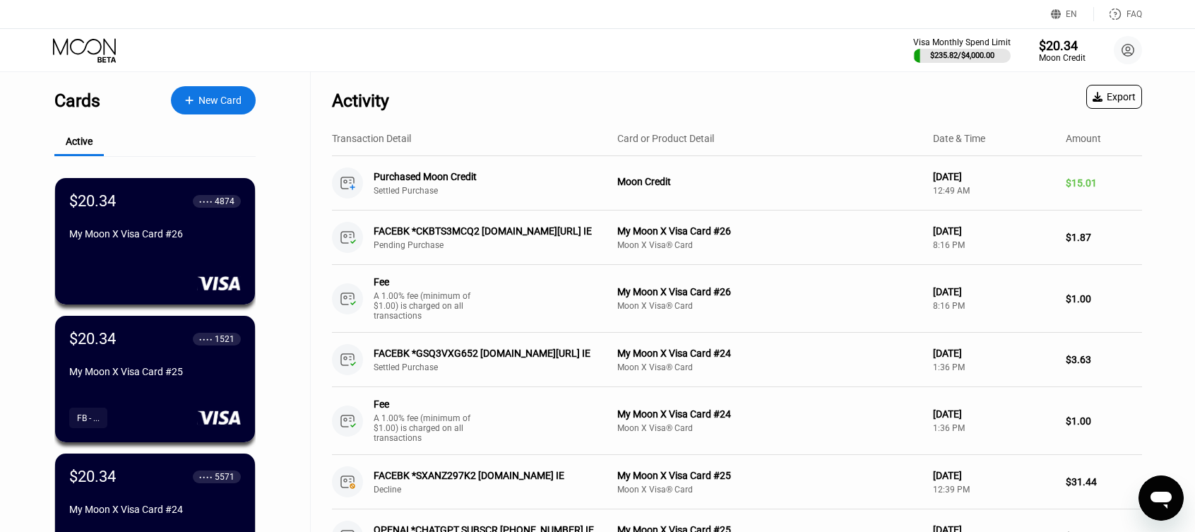
click at [221, 101] on div "New Card" at bounding box center [219, 101] width 43 height 12
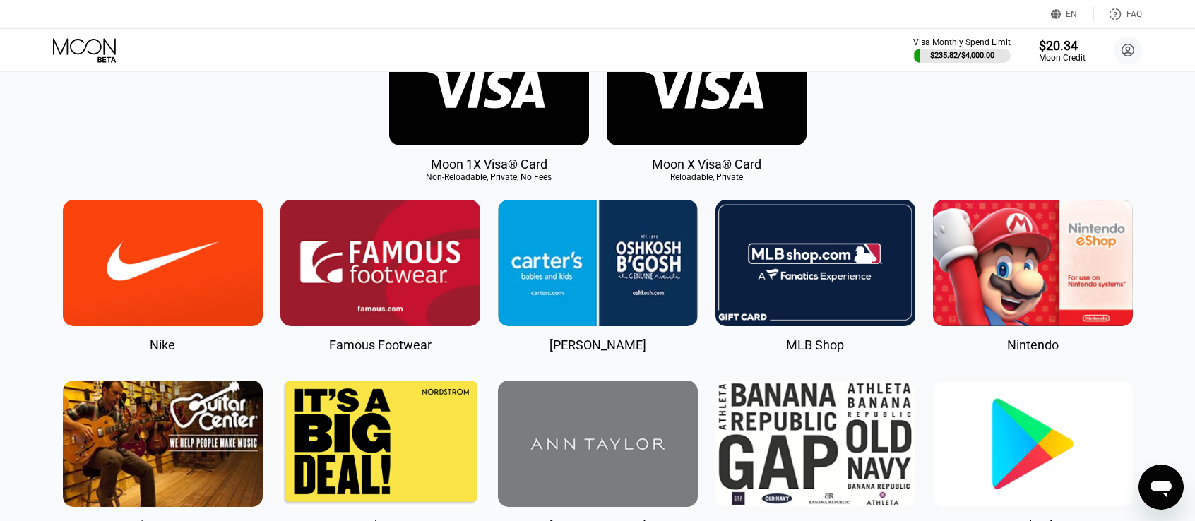
scroll to position [424, 0]
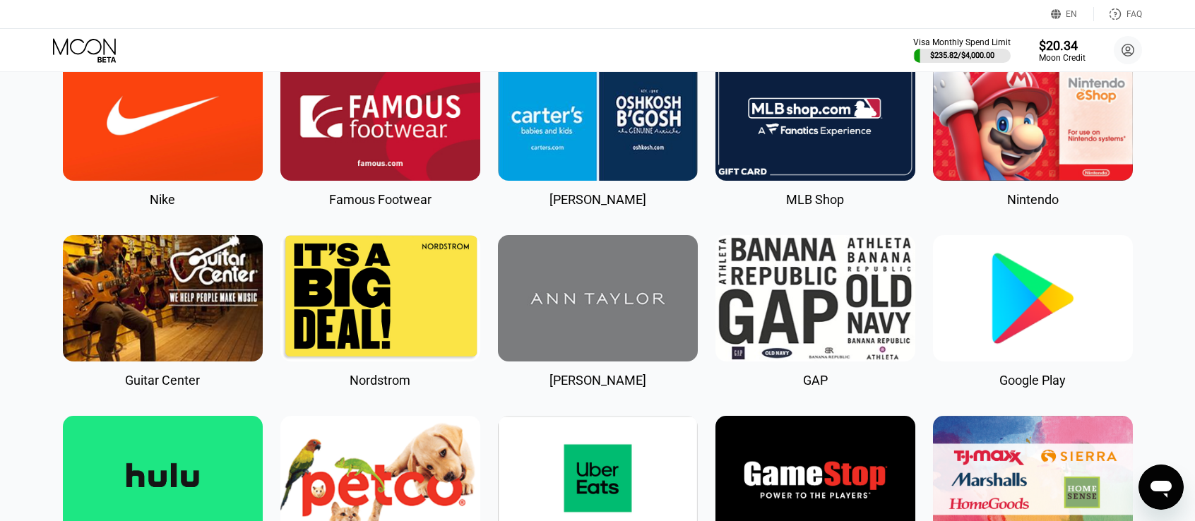
click at [1019, 317] on img at bounding box center [1033, 298] width 200 height 126
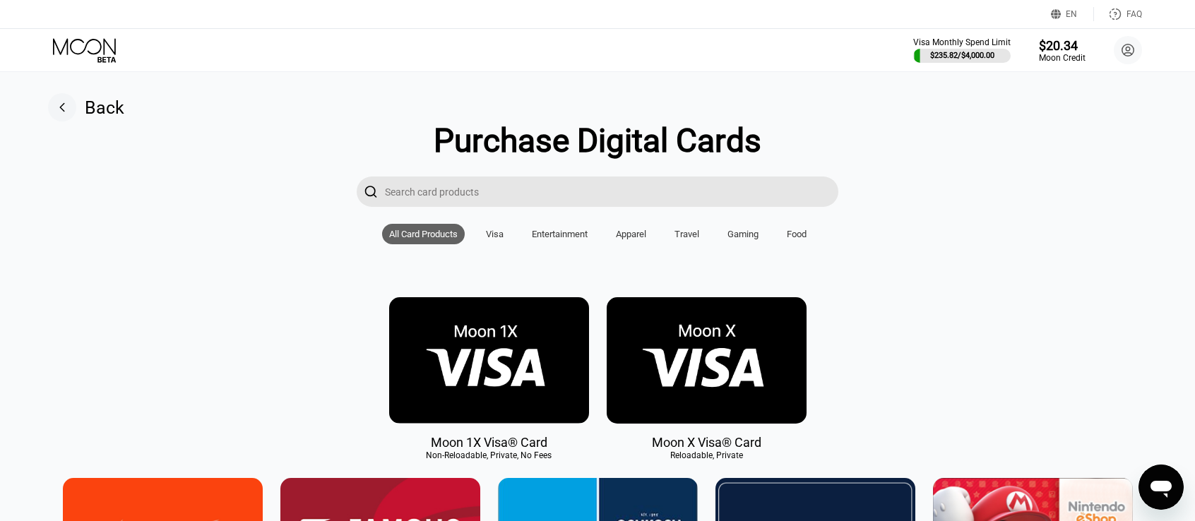
type input "0"
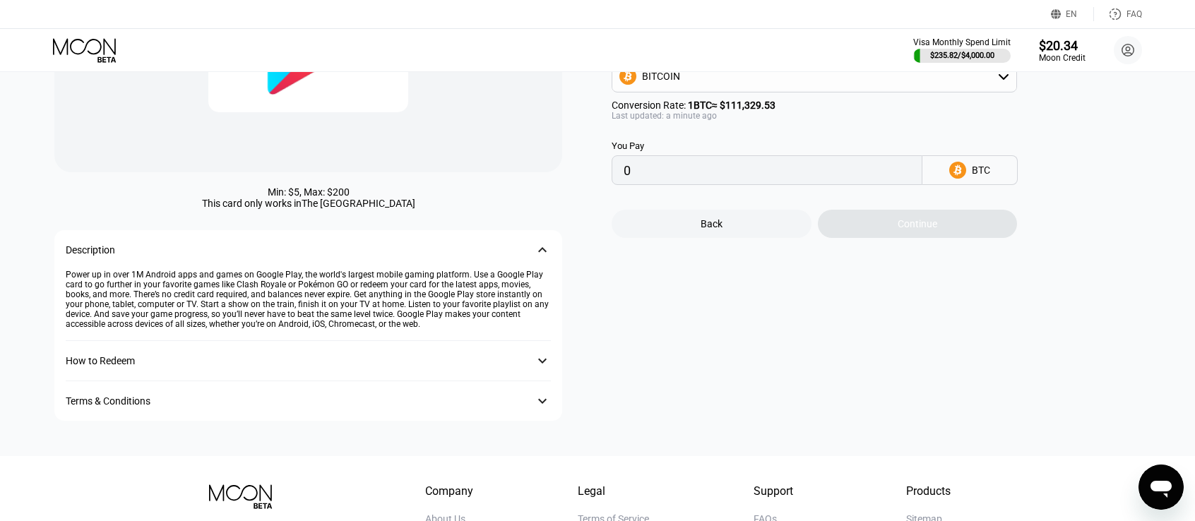
scroll to position [212, 0]
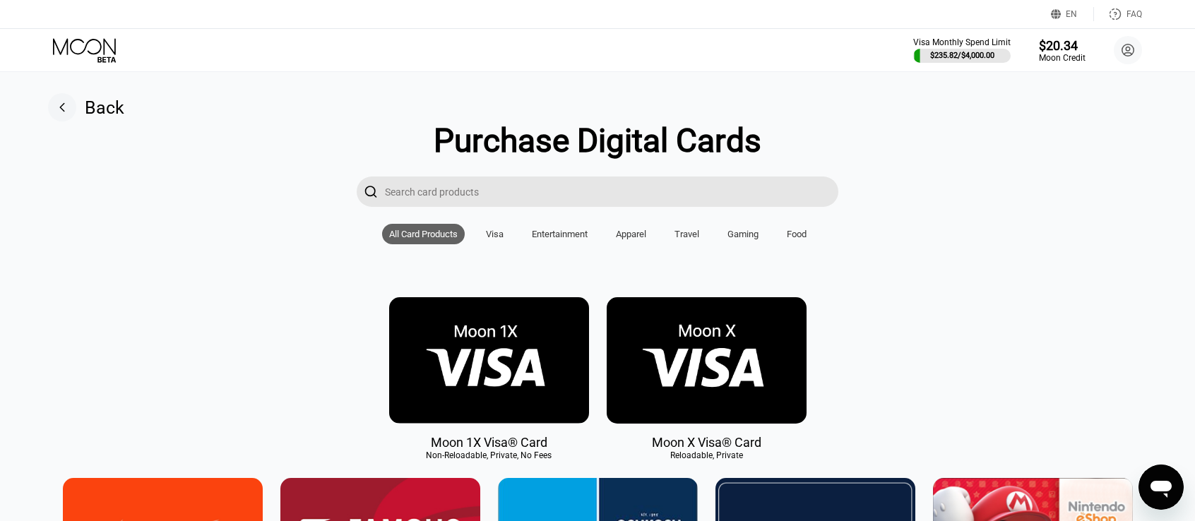
click at [701, 395] on img at bounding box center [706, 360] width 200 height 126
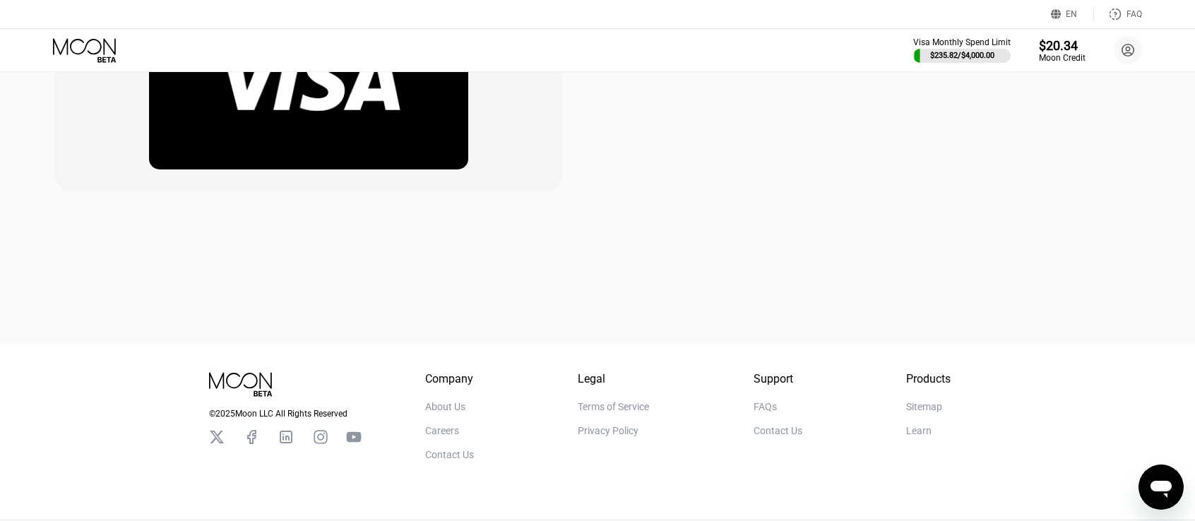
scroll to position [5, 0]
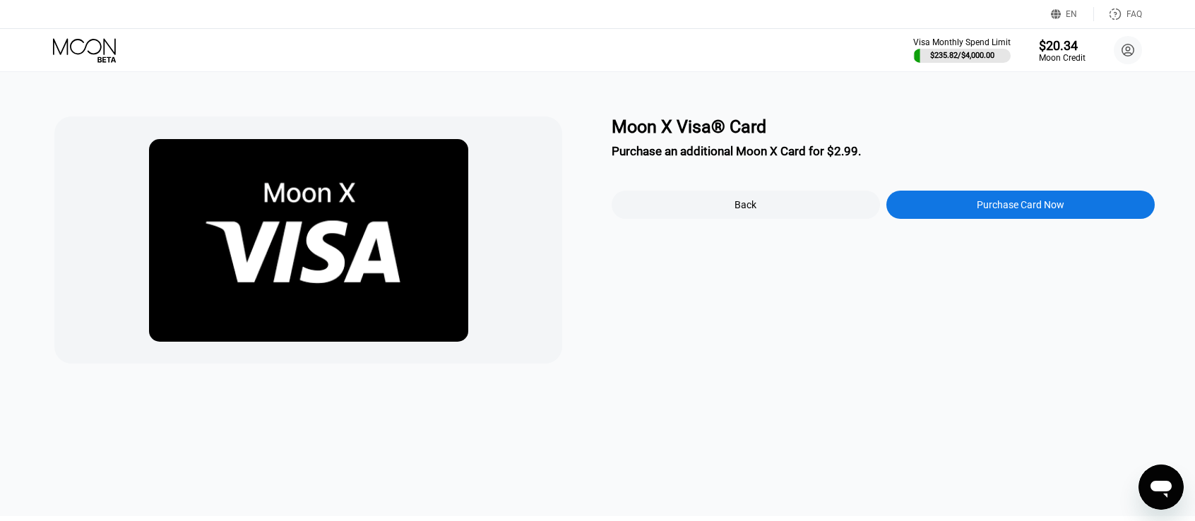
drag, startPoint x: 514, startPoint y: 278, endPoint x: 532, endPoint y: 293, distance: 23.6
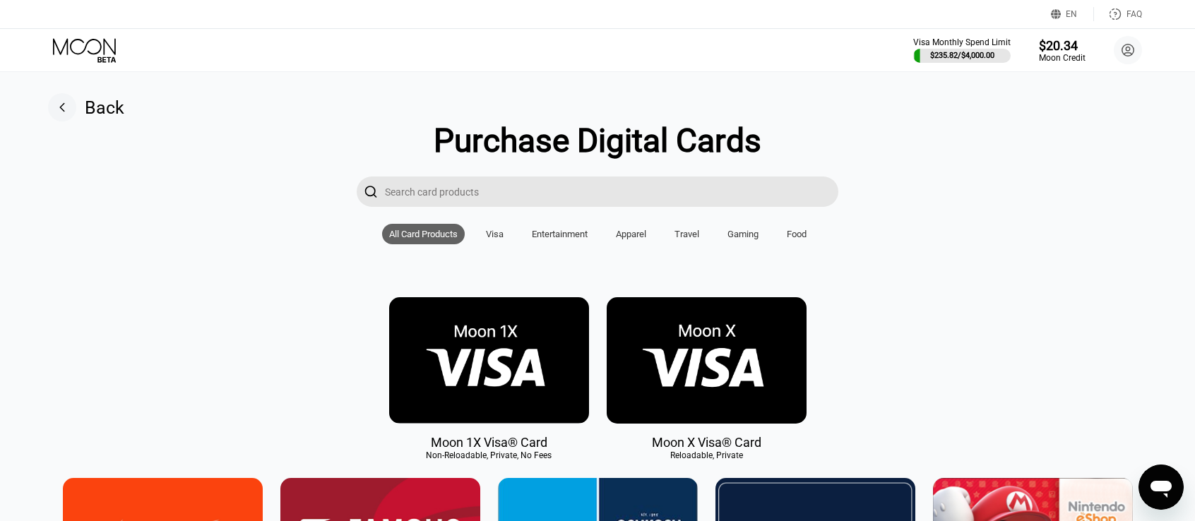
click at [567, 334] on img at bounding box center [489, 360] width 200 height 126
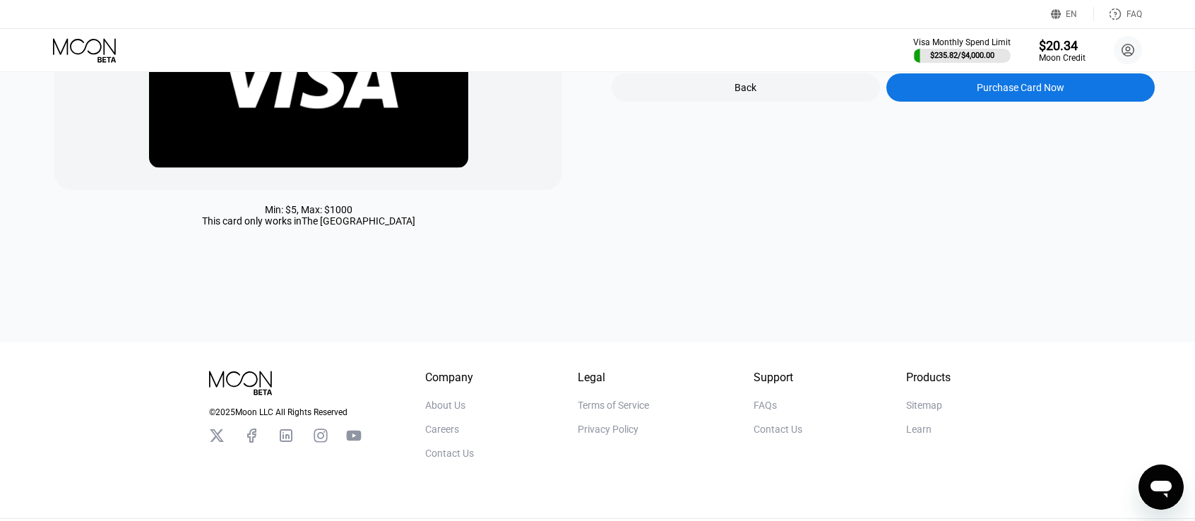
scroll to position [212, 0]
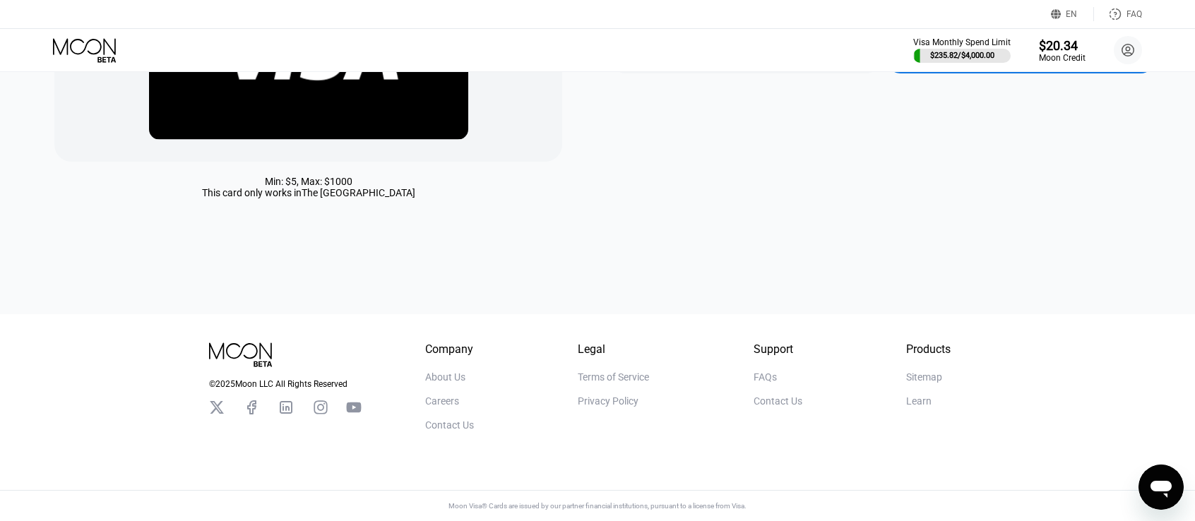
drag, startPoint x: 310, startPoint y: 189, endPoint x: 412, endPoint y: 190, distance: 102.4
click at [410, 190] on div "Min: $ 5 , Max: $ 1000 This card only works in The United States" at bounding box center [308, 187] width 508 height 23
click at [438, 232] on div "Min: $ 5 , Max: $ 1000 This card only works in The United States Moon 1X Visa® …" at bounding box center [597, 89] width 1205 height 449
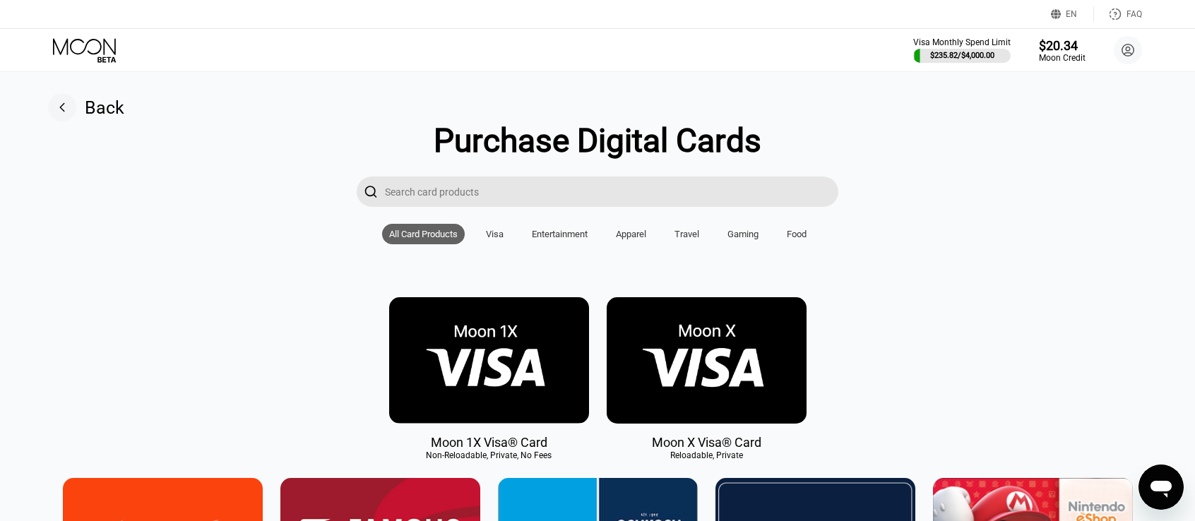
click at [705, 389] on img at bounding box center [706, 360] width 200 height 126
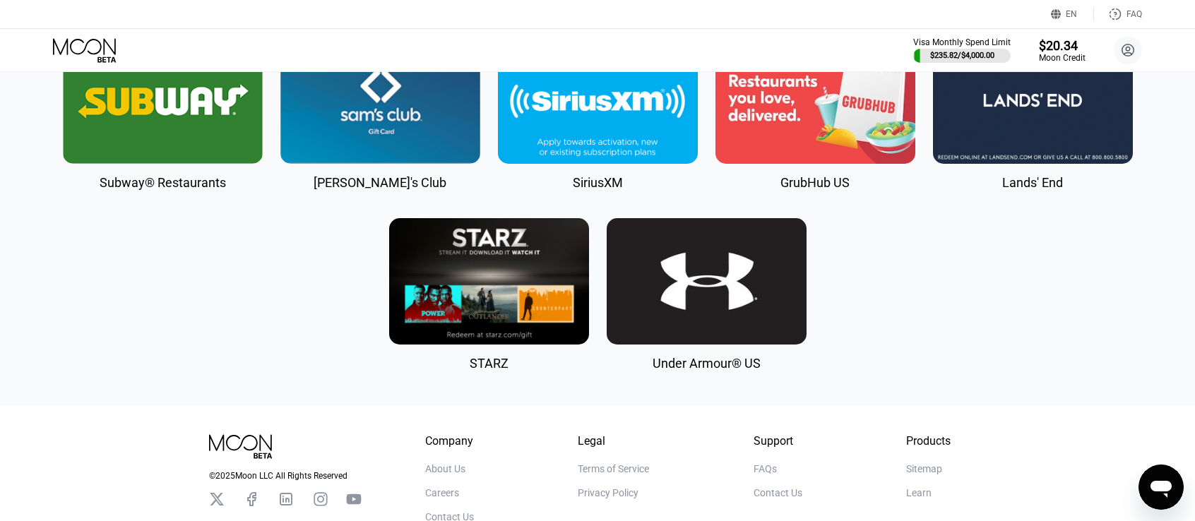
scroll to position [3742, 0]
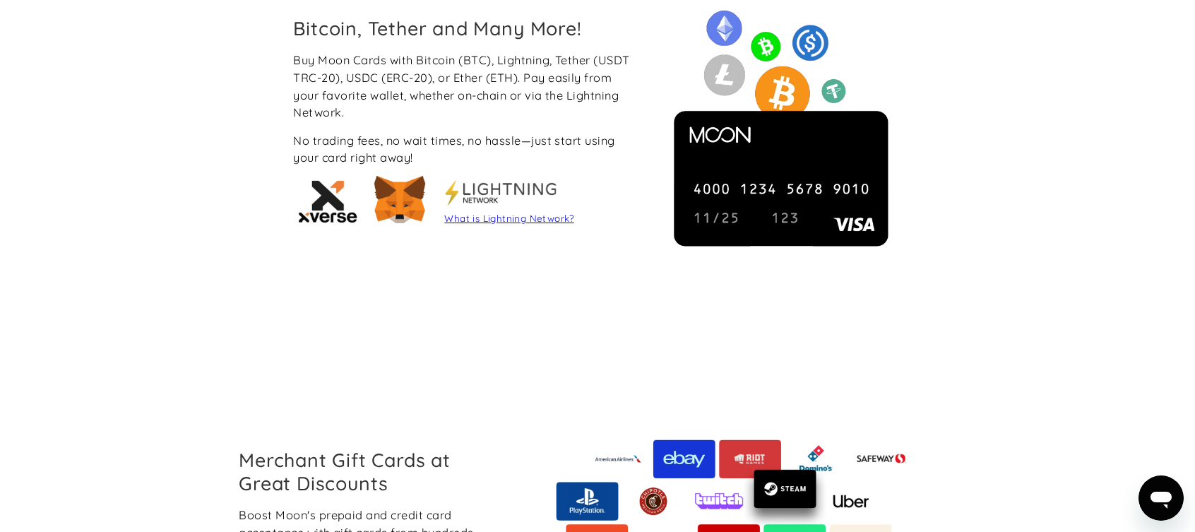
scroll to position [1173, 0]
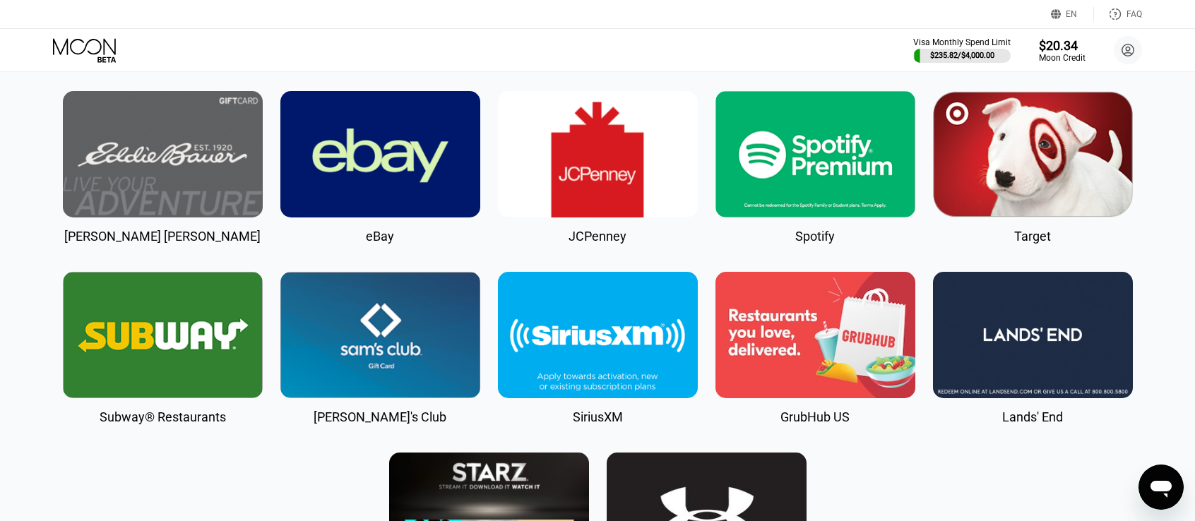
scroll to position [2408, 0]
